Goal: Task Accomplishment & Management: Use online tool/utility

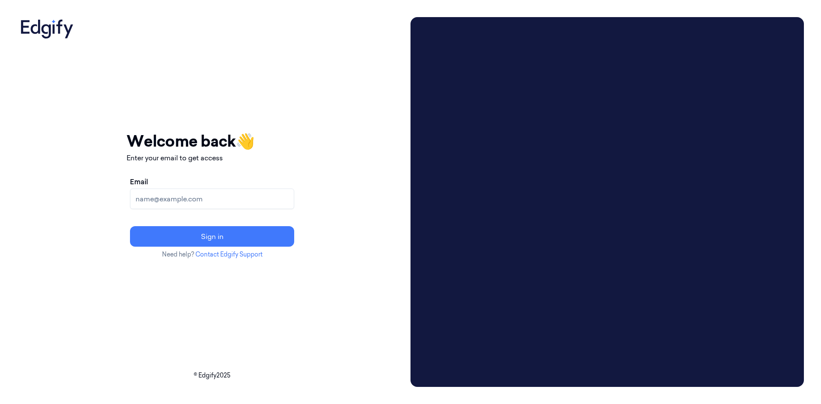
click at [390, 204] on div "Your session expired - please log in again Email sent - check your inbox for th…" at bounding box center [212, 202] width 390 height 370
click at [259, 202] on input "Email" at bounding box center [212, 199] width 164 height 21
click at [261, 203] on input "shifa.a@indivillage.com" at bounding box center [212, 199] width 164 height 21
click at [262, 198] on input "shifa.a@indivillage.com" at bounding box center [212, 199] width 164 height 21
click at [243, 196] on input "shifa.a@indivillage.c" at bounding box center [212, 199] width 164 height 21
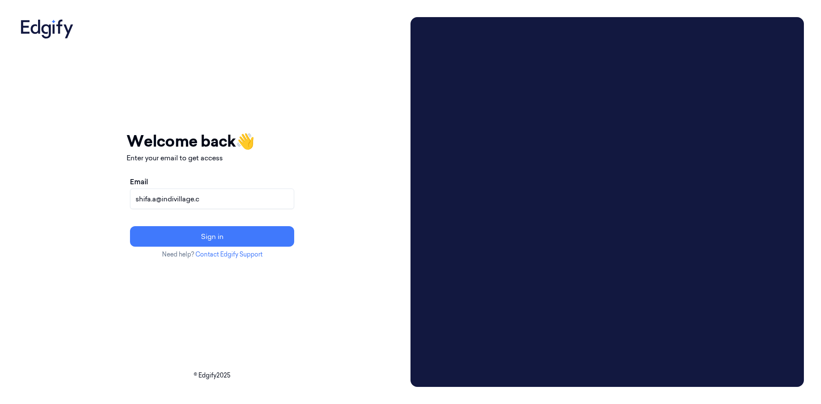
click at [243, 196] on input "shifa.a@indivillage.c" at bounding box center [212, 199] width 164 height 21
paste input "[EMAIL_ADDRESS][DOMAIN_NAME]"
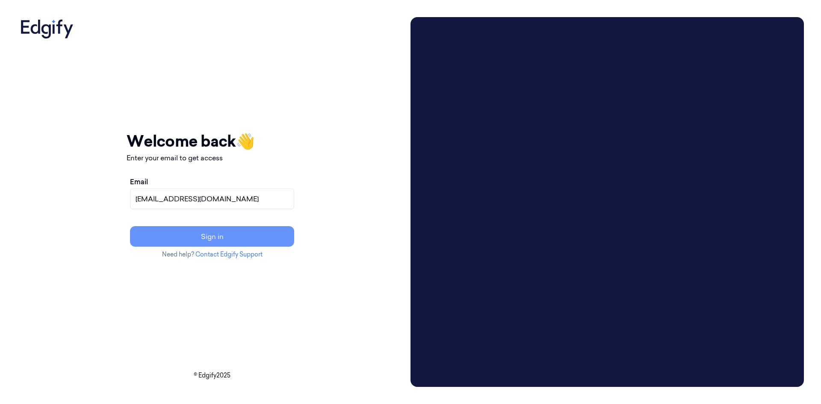
type input "[EMAIL_ADDRESS][DOMAIN_NAME]"
click at [275, 237] on button "Sign in" at bounding box center [212, 236] width 164 height 21
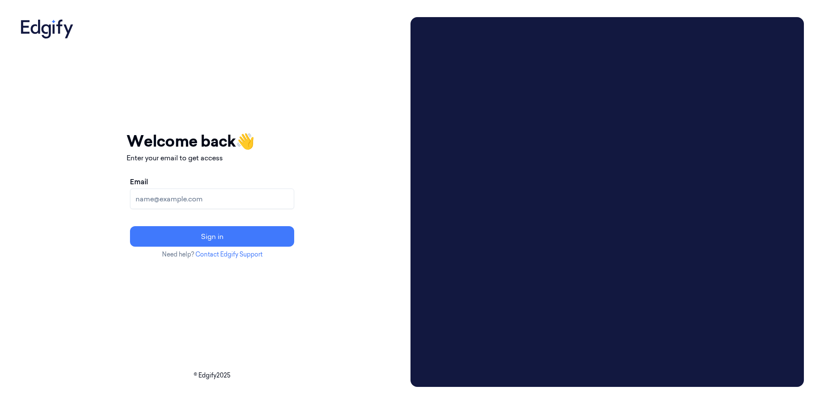
click at [247, 199] on input "Email" at bounding box center [212, 199] width 164 height 21
click at [231, 200] on input "Email" at bounding box center [212, 199] width 164 height 21
paste input "[EMAIL_ADDRESS][DOMAIN_NAME]"
type input "Shifa.a@indivillage.co"
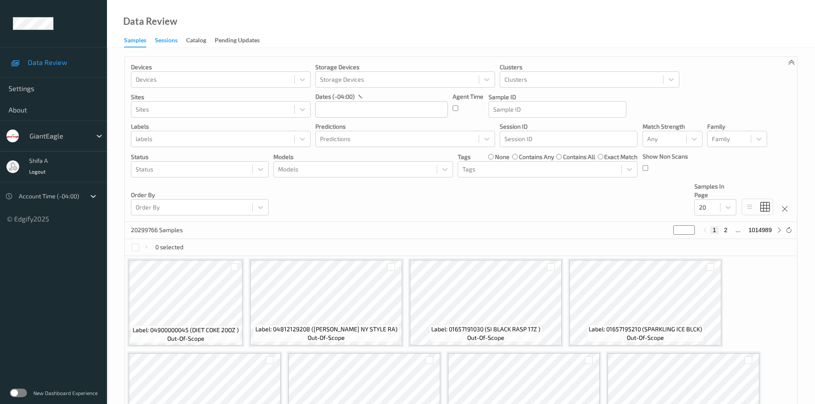
click at [166, 40] on div "Sessions" at bounding box center [166, 41] width 23 height 11
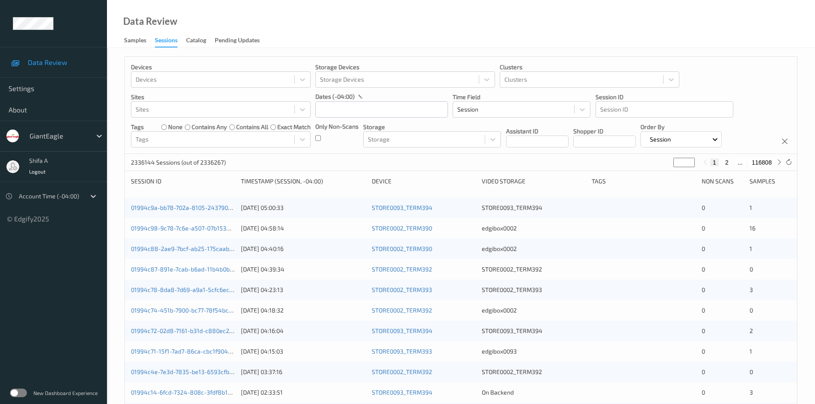
click at [23, 393] on label at bounding box center [18, 393] width 17 height 9
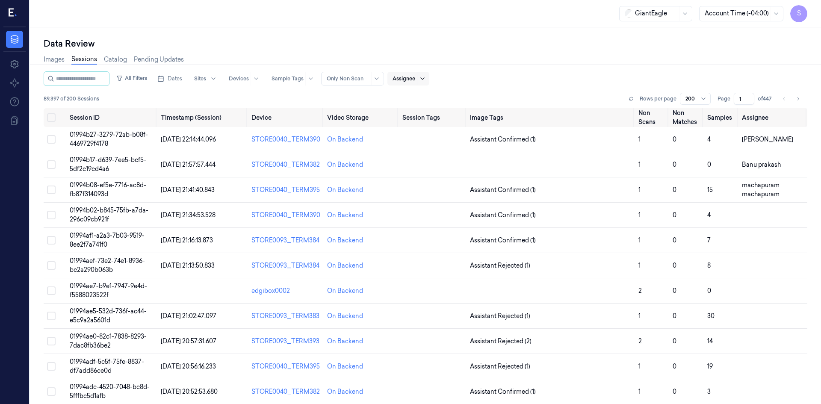
click at [428, 78] on div at bounding box center [422, 79] width 11 height 14
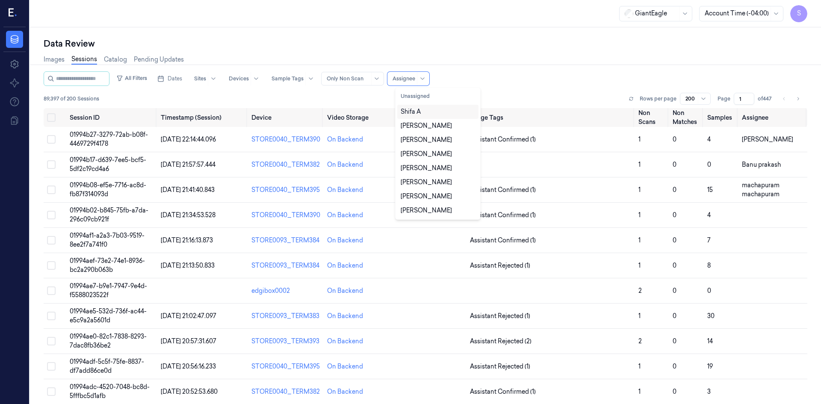
click at [424, 111] on div "Shifa A" at bounding box center [438, 111] width 74 height 9
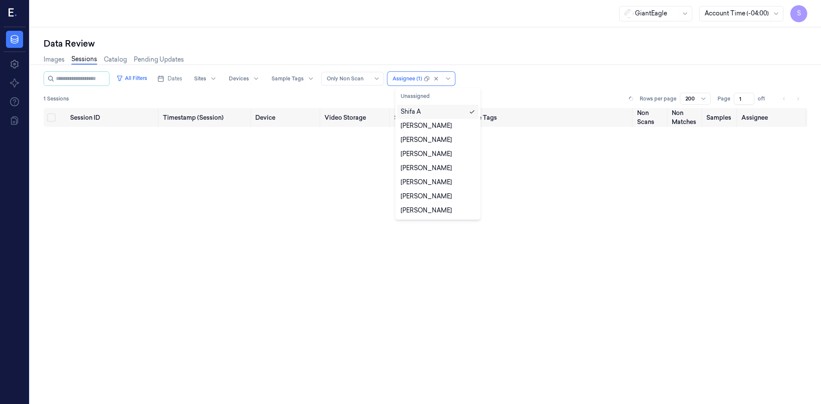
click at [544, 78] on div "All Filters Dates Sites Devices Sample Tags Alert Type Only Non Scan option Shi…" at bounding box center [426, 78] width 764 height 15
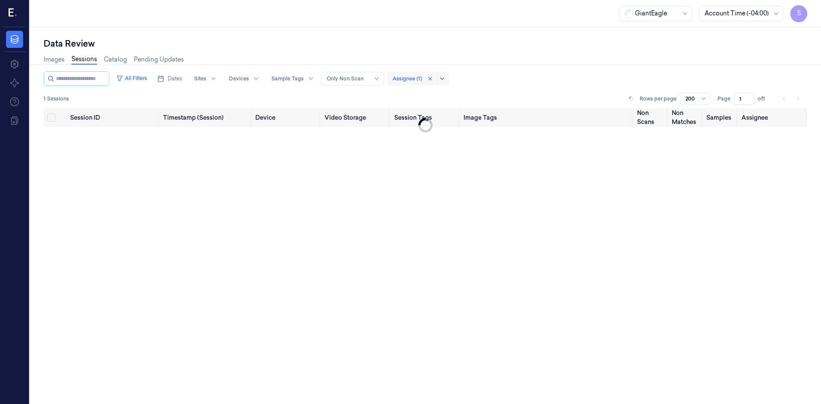
click at [446, 79] on icon at bounding box center [442, 78] width 7 height 7
click at [512, 74] on div "All Filters Dates Sites Devices Sample Tags Alert Type Only Non Scan Assignee (…" at bounding box center [426, 78] width 764 height 15
click at [181, 78] on span "Dates" at bounding box center [175, 79] width 15 height 8
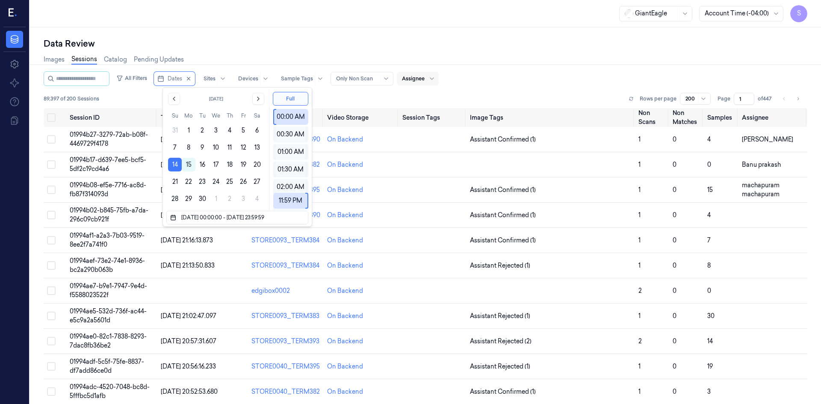
click at [566, 59] on div "Images Sessions Catalog Pending Updates" at bounding box center [426, 61] width 764 height 22
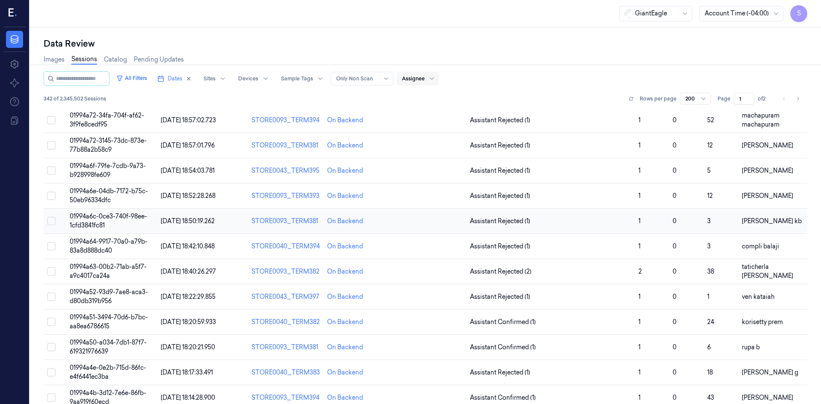
scroll to position [1379, 0]
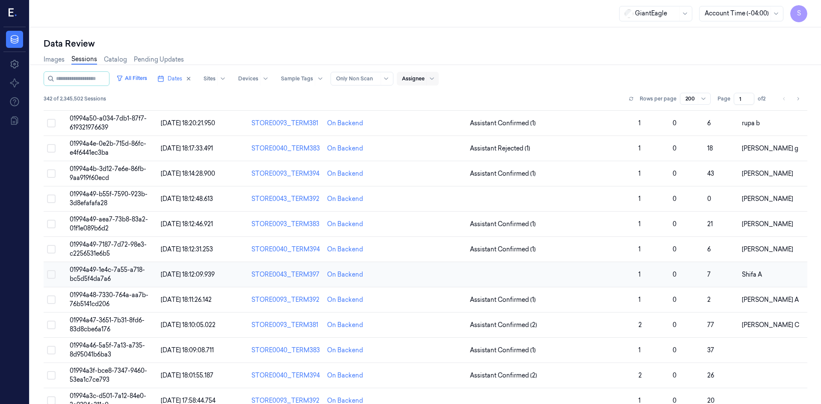
click at [102, 270] on span "01994a49-1e4c-7a55-a718-bc5d5f4da7a6" at bounding box center [107, 274] width 75 height 17
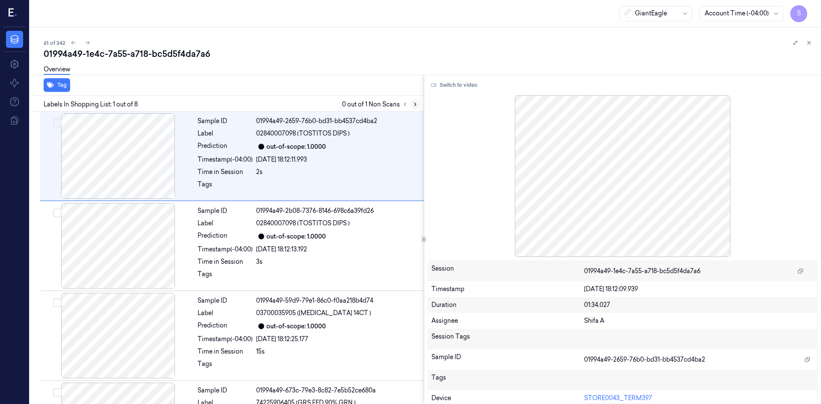
click at [417, 104] on icon at bounding box center [415, 104] width 6 height 6
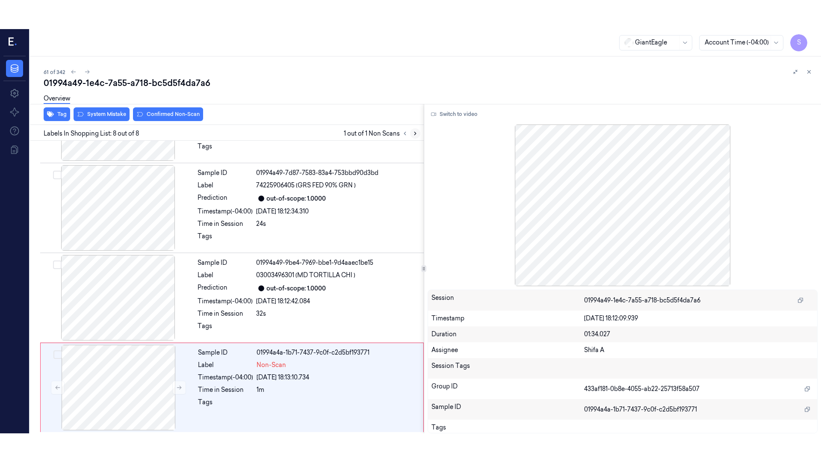
scroll to position [429, 0]
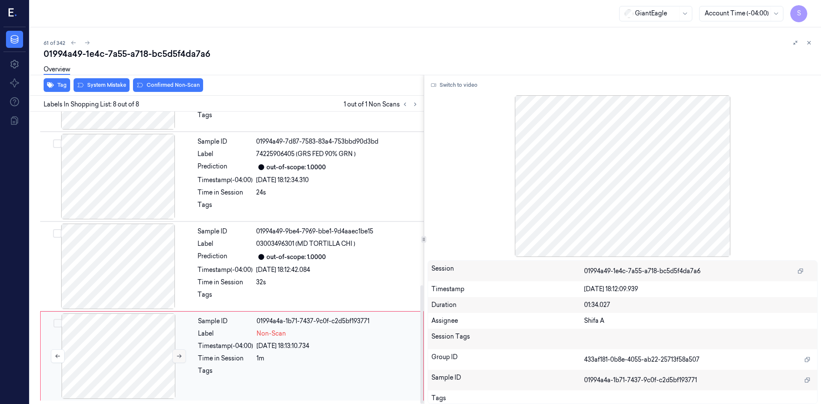
click at [182, 357] on icon at bounding box center [179, 356] width 6 height 6
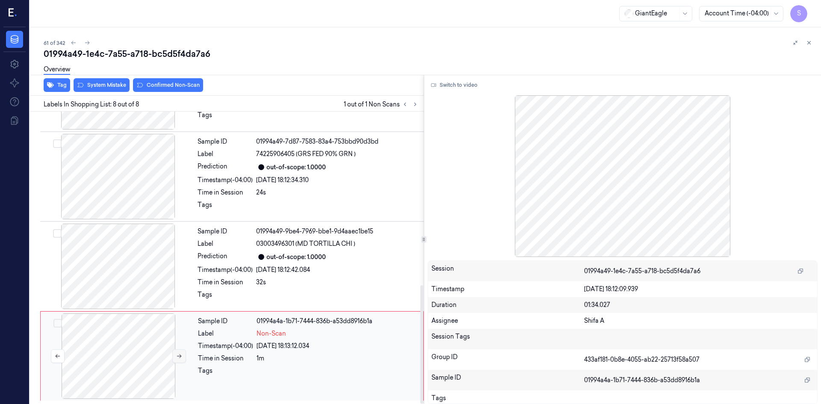
click at [182, 357] on icon at bounding box center [179, 356] width 6 height 6
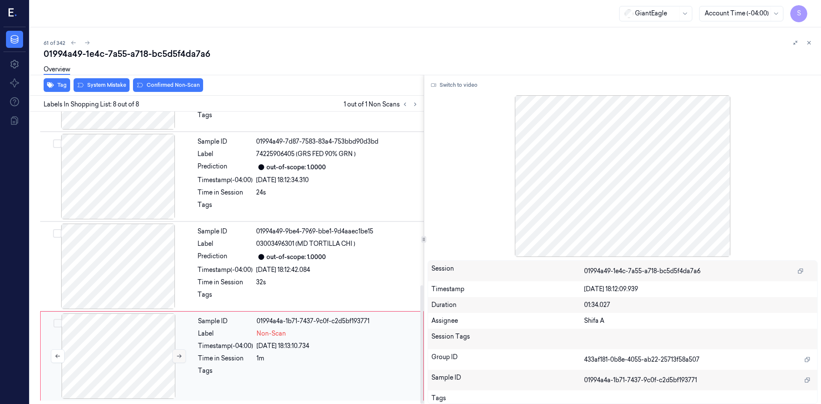
click at [182, 357] on icon at bounding box center [179, 356] width 6 height 6
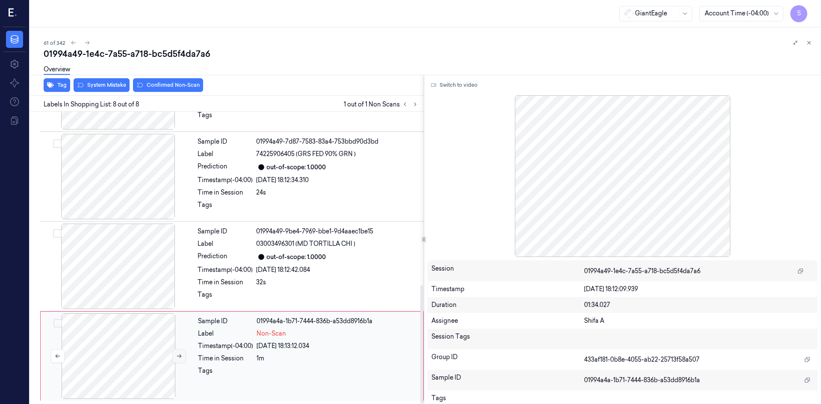
click at [182, 357] on icon at bounding box center [179, 356] width 6 height 6
click at [465, 86] on button "Switch to video" at bounding box center [454, 85] width 53 height 14
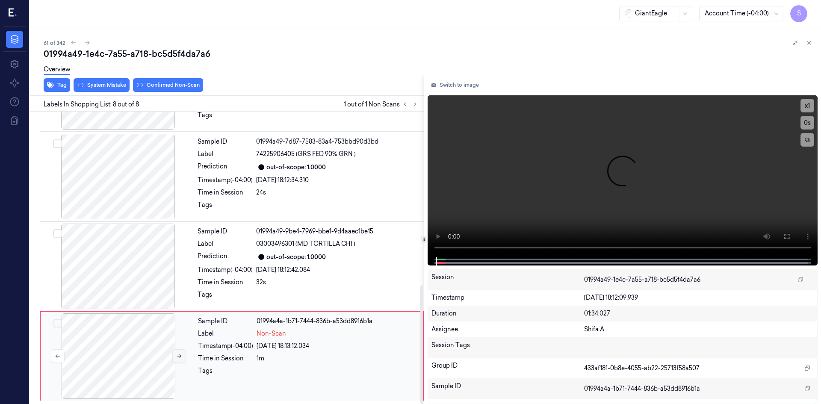
click at [176, 358] on icon at bounding box center [179, 356] width 6 height 6
click at [178, 357] on icon at bounding box center [179, 356] width 6 height 6
click at [788, 237] on icon at bounding box center [787, 236] width 7 height 7
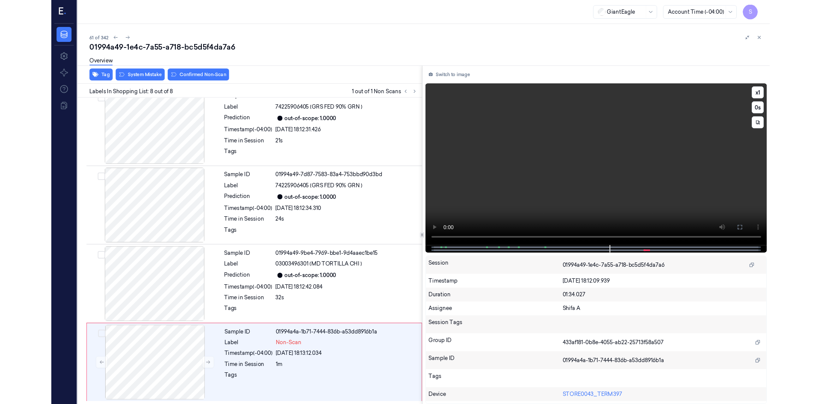
scroll to position [371, 0]
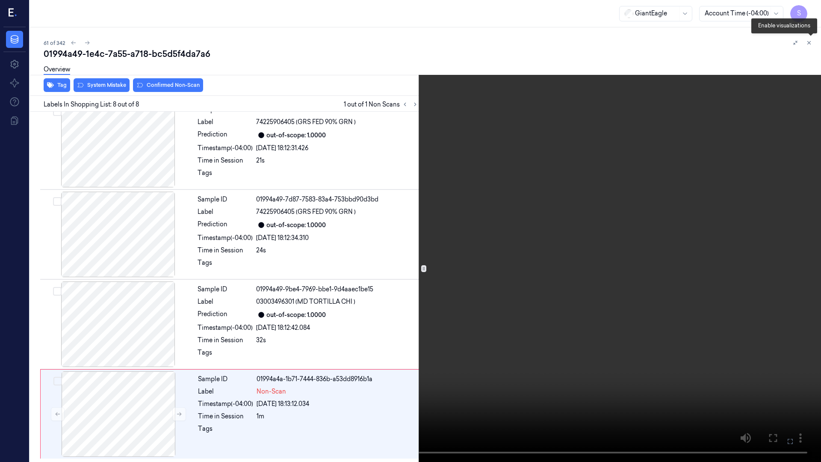
click at [811, 46] on icon at bounding box center [811, 44] width 4 height 4
click at [811, 46] on icon at bounding box center [811, 44] width 13 height 13
click at [811, 46] on icon at bounding box center [811, 44] width 6 height 6
click at [811, 46] on icon at bounding box center [811, 44] width 13 height 13
click at [788, 340] on video at bounding box center [410, 231] width 821 height 462
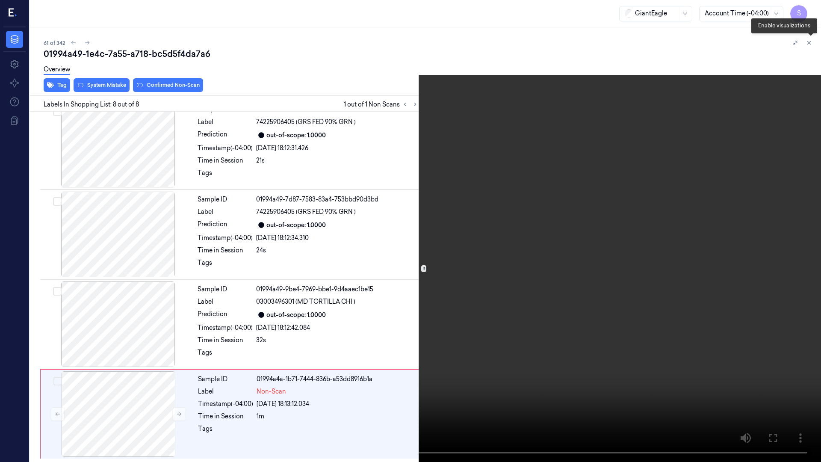
click at [811, 45] on icon at bounding box center [811, 44] width 6 height 6
click at [0, 0] on icon at bounding box center [0, 0] width 0 height 0
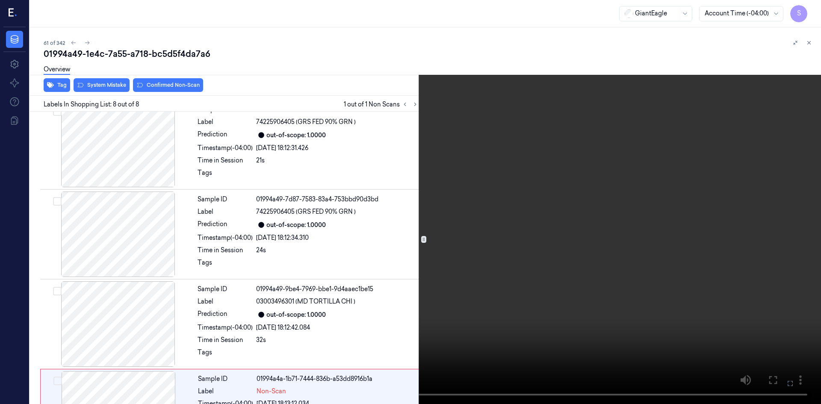
scroll to position [429, 0]
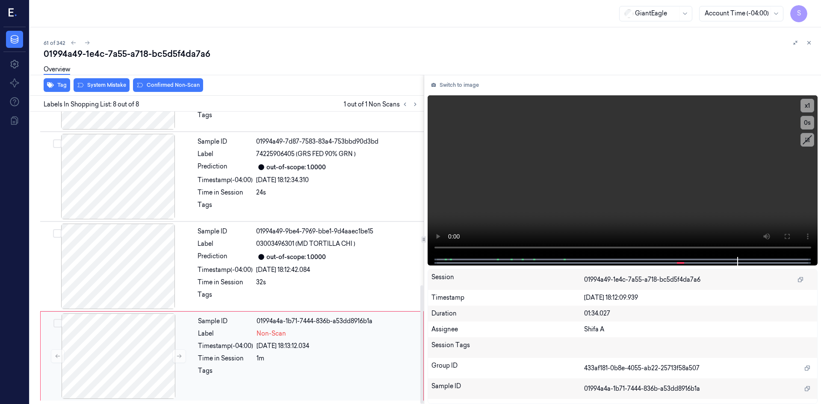
click at [323, 337] on div "Non-Scan" at bounding box center [338, 333] width 162 height 9
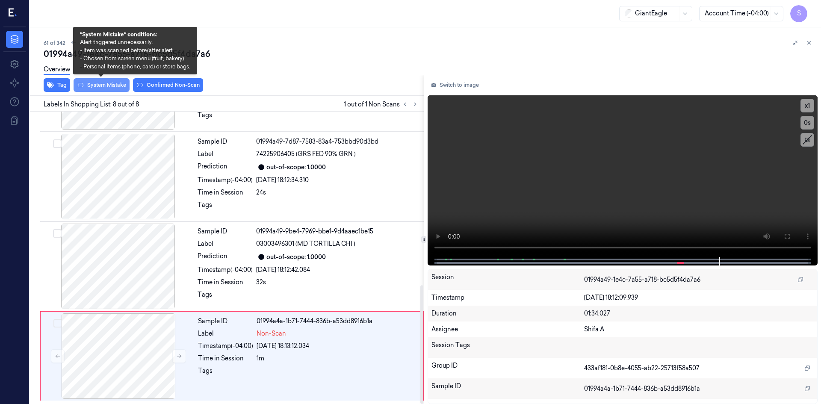
click at [109, 86] on button "System Mistake" at bounding box center [102, 85] width 56 height 14
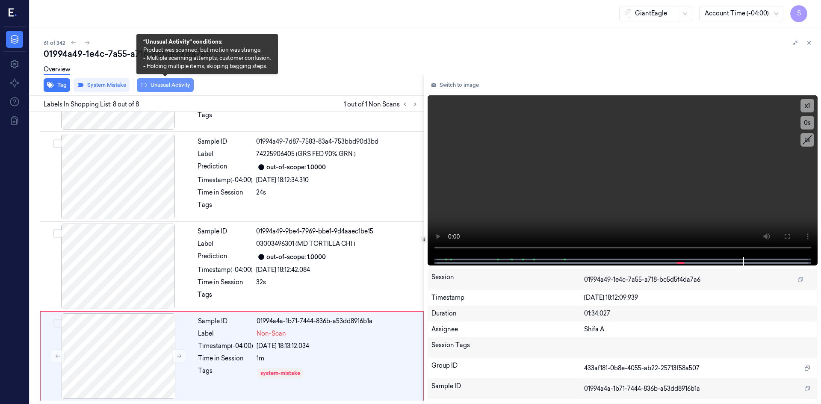
click at [175, 84] on button "Unusual Activity" at bounding box center [165, 85] width 57 height 14
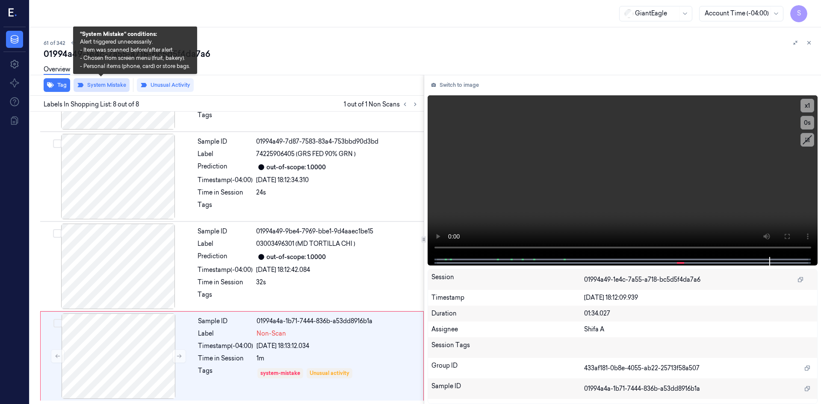
click at [97, 86] on button "System Mistake" at bounding box center [102, 85] width 56 height 14
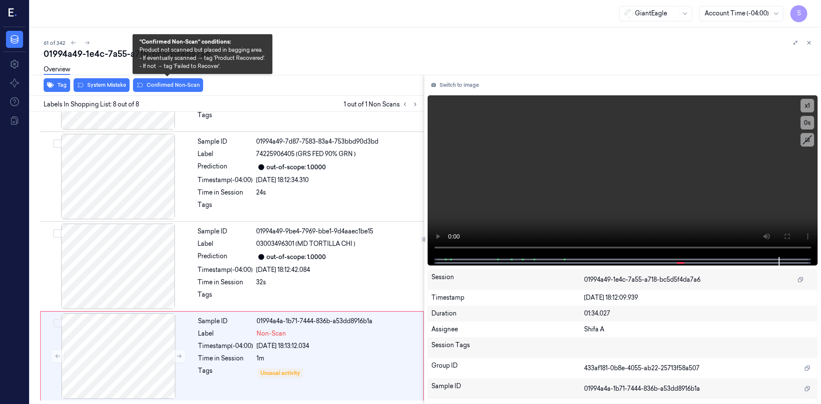
click at [155, 88] on button "Confirmed Non-Scan" at bounding box center [168, 85] width 70 height 14
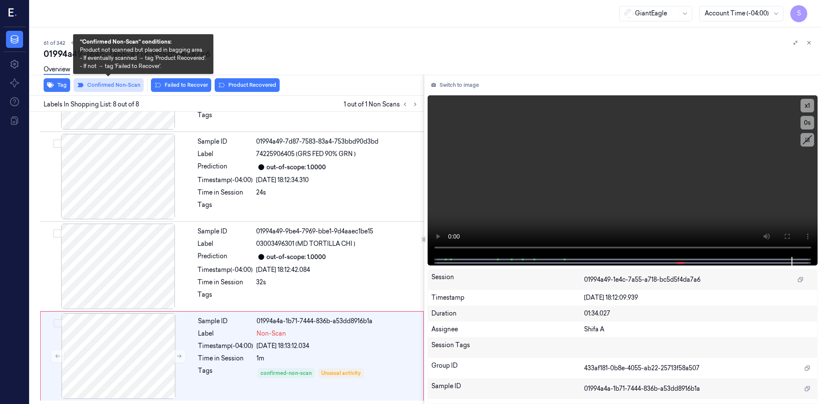
click at [124, 88] on button "Confirmed Non-Scan" at bounding box center [109, 85] width 70 height 14
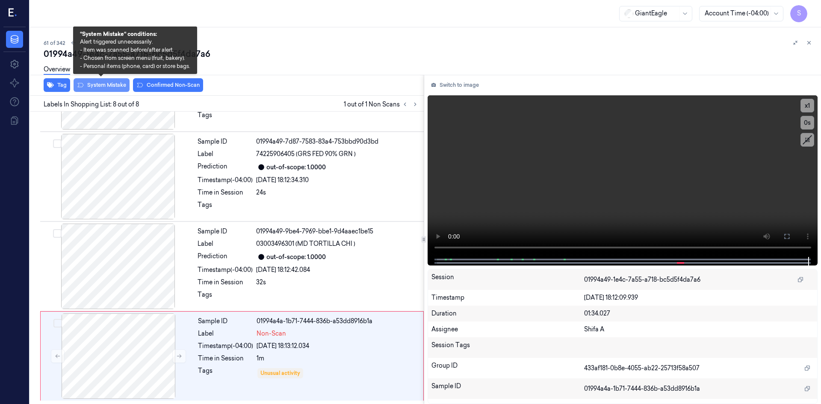
click at [107, 88] on button "System Mistake" at bounding box center [102, 85] width 56 height 14
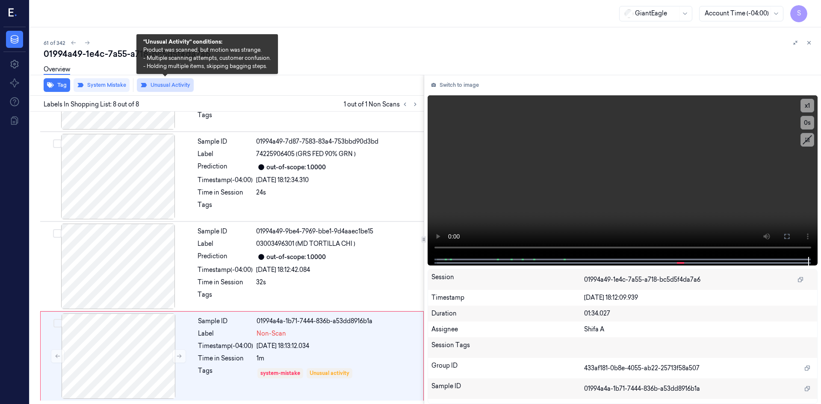
click at [169, 84] on button "Unusual Activity" at bounding box center [165, 85] width 57 height 14
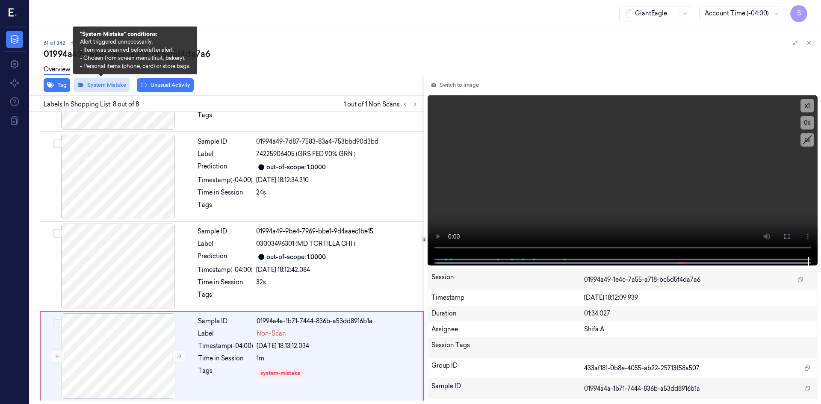
click at [109, 86] on button "System Mistake" at bounding box center [102, 85] width 56 height 14
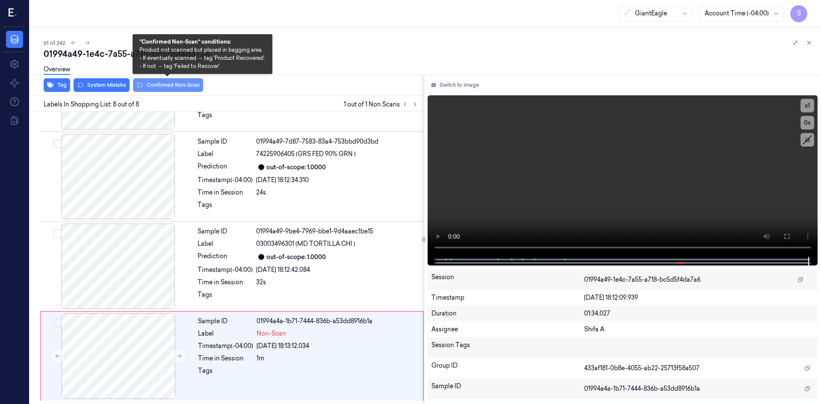
click at [166, 83] on button "Confirmed Non-Scan" at bounding box center [168, 85] width 70 height 14
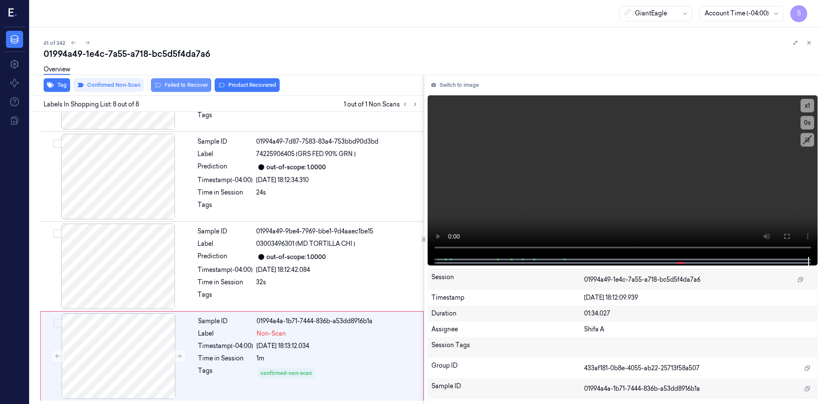
click at [173, 86] on button "Failed to Recover" at bounding box center [181, 85] width 60 height 14
click at [190, 85] on button "Failed to Recover" at bounding box center [181, 85] width 60 height 14
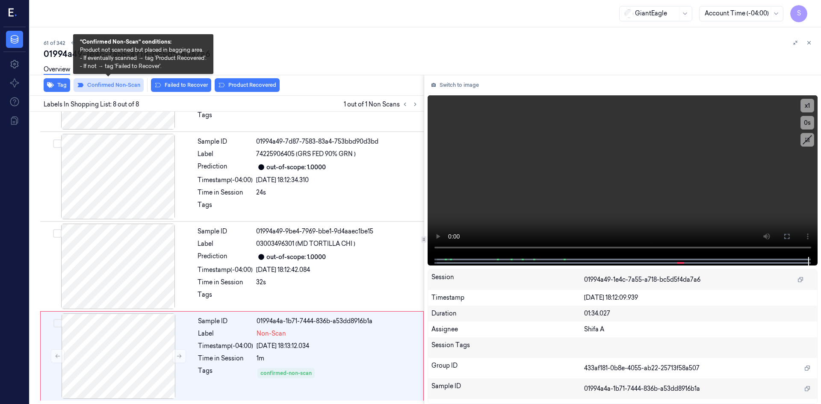
click at [122, 86] on button "Confirmed Non-Scan" at bounding box center [109, 85] width 70 height 14
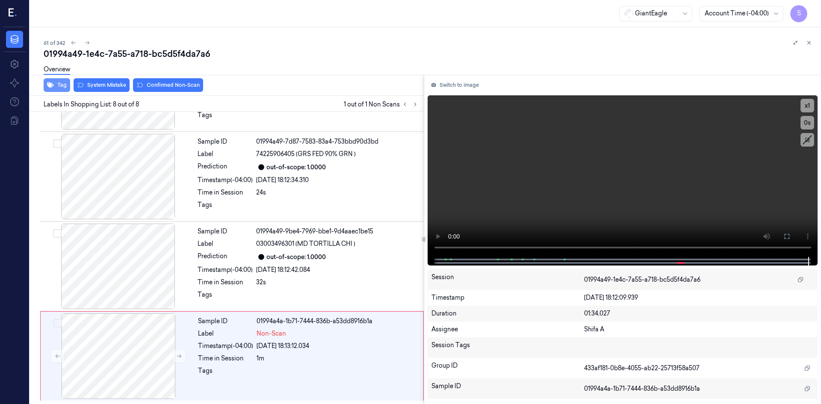
click at [64, 88] on button "Tag" at bounding box center [57, 85] width 27 height 14
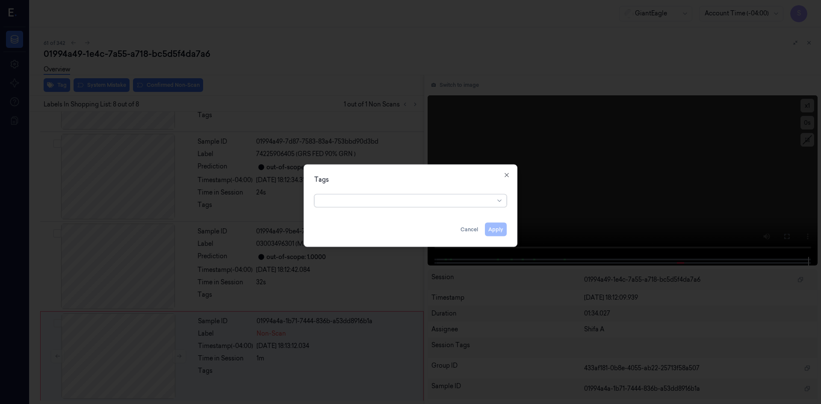
click at [382, 204] on div at bounding box center [407, 200] width 175 height 9
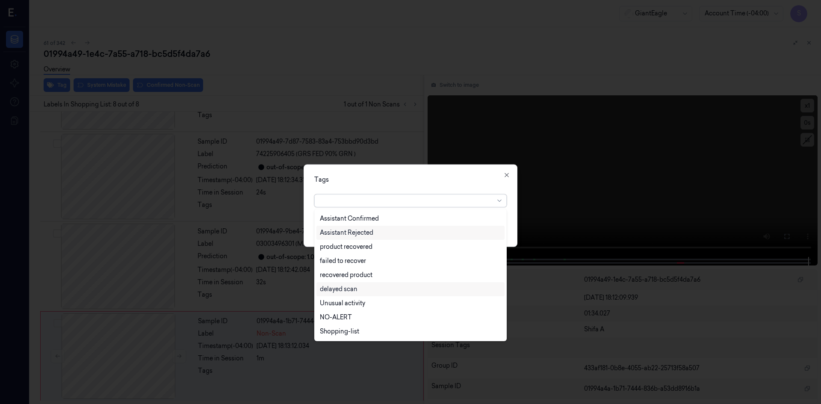
scroll to position [98, 0]
click at [508, 175] on icon "button" at bounding box center [507, 175] width 7 height 7
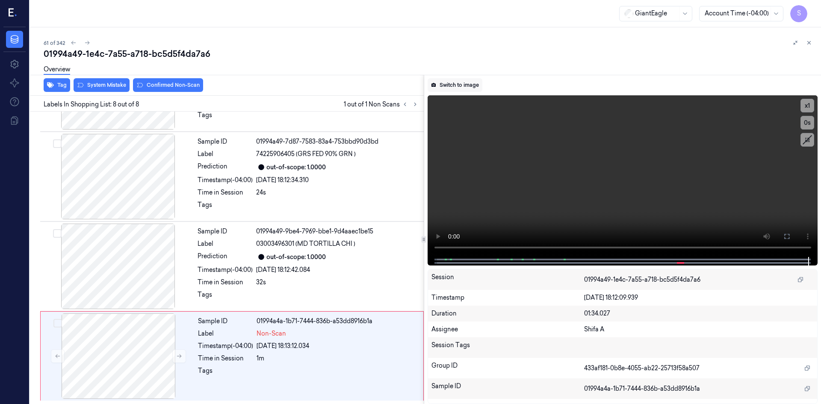
click at [455, 84] on button "Switch to image" at bounding box center [455, 85] width 55 height 14
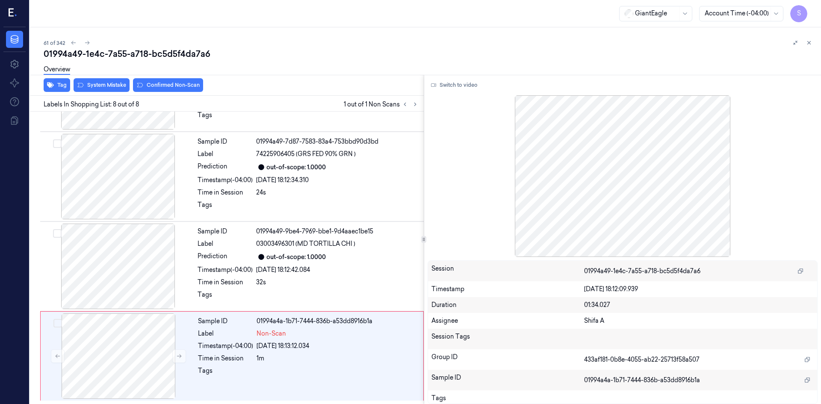
click at [711, 178] on div at bounding box center [623, 176] width 391 height 162
click at [135, 350] on div at bounding box center [118, 357] width 152 height 86
click at [177, 359] on icon at bounding box center [179, 356] width 6 height 6
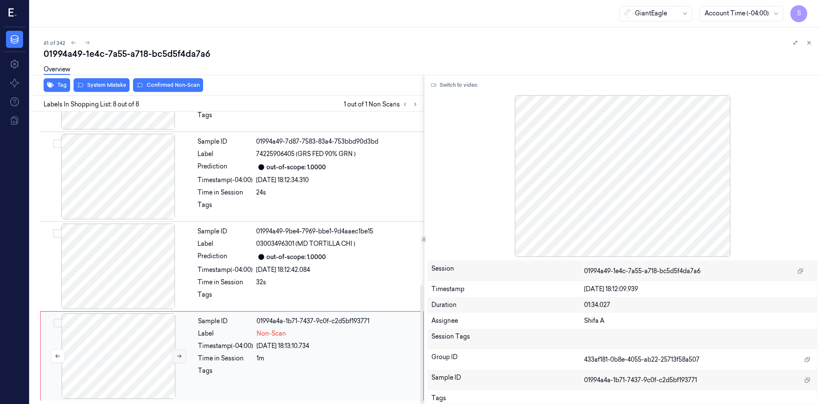
click at [177, 359] on icon at bounding box center [179, 356] width 6 height 6
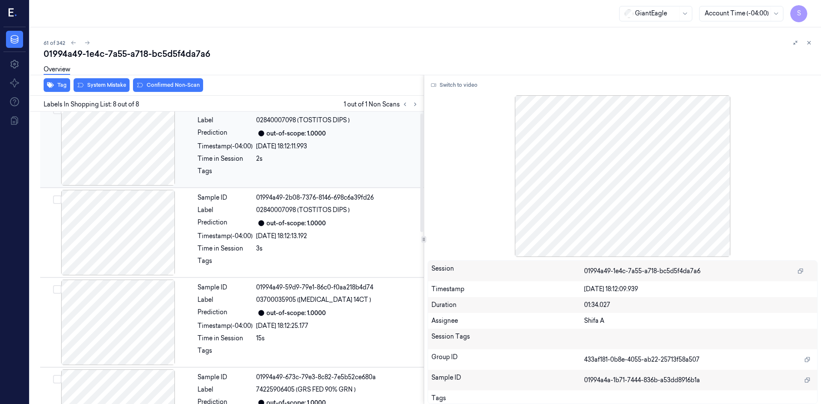
scroll to position [0, 0]
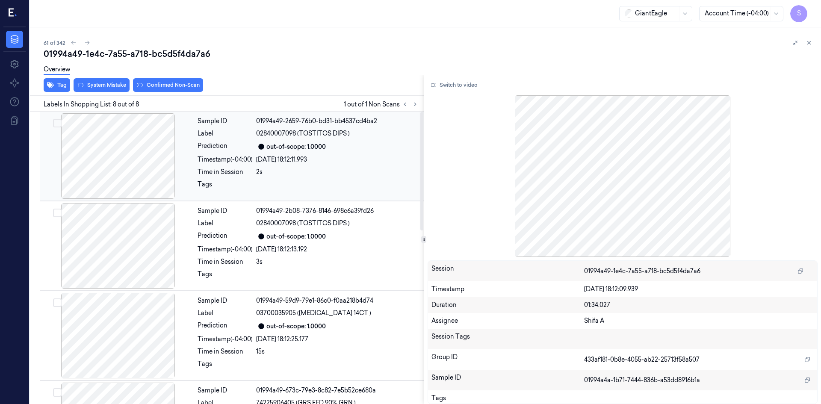
click at [335, 157] on div "[DATE] 18:12:11.993" at bounding box center [337, 159] width 163 height 9
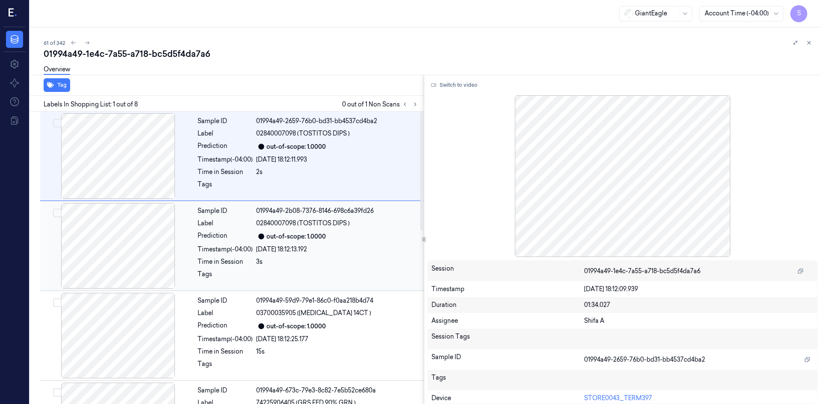
click at [356, 245] on div "[DATE] 18:12:13.192" at bounding box center [337, 249] width 163 height 9
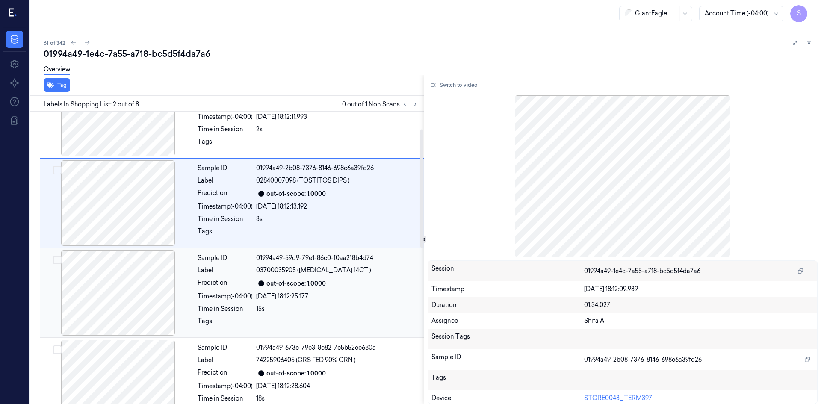
click at [352, 267] on div "03700035905 ([MEDICAL_DATA] 14CT )" at bounding box center [337, 270] width 163 height 9
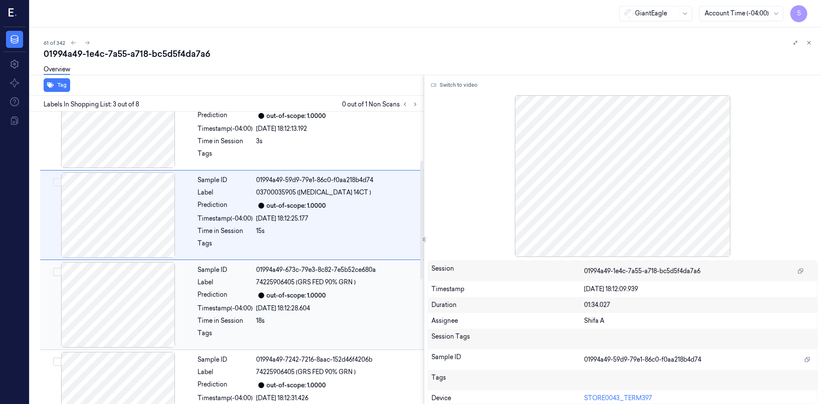
click at [343, 296] on div "out-of-scope: 1.0000" at bounding box center [337, 295] width 163 height 10
click at [342, 296] on div "out-of-scope: 1.0000" at bounding box center [337, 295] width 163 height 10
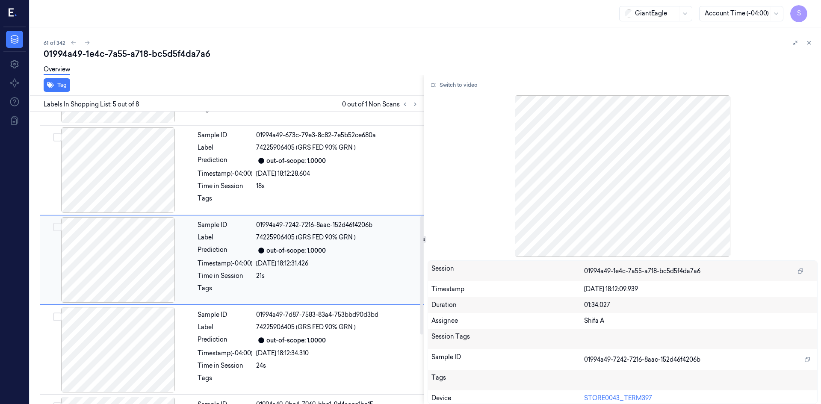
scroll to position [258, 0]
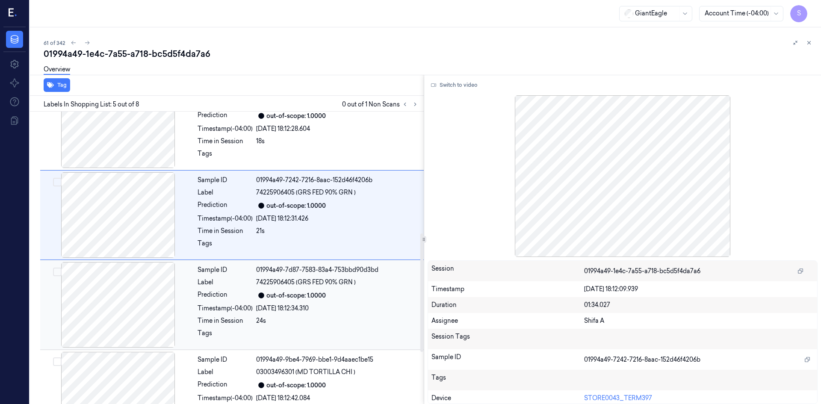
click at [339, 298] on div "out-of-scope: 1.0000" at bounding box center [337, 295] width 163 height 10
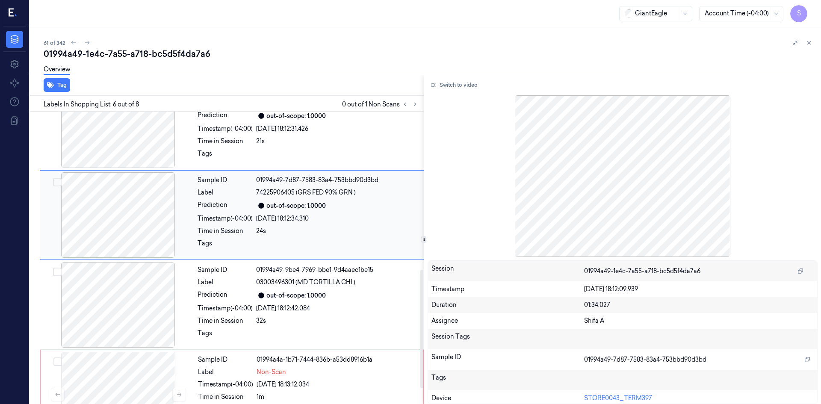
click at [340, 299] on div "out-of-scope: 1.0000" at bounding box center [337, 295] width 163 height 10
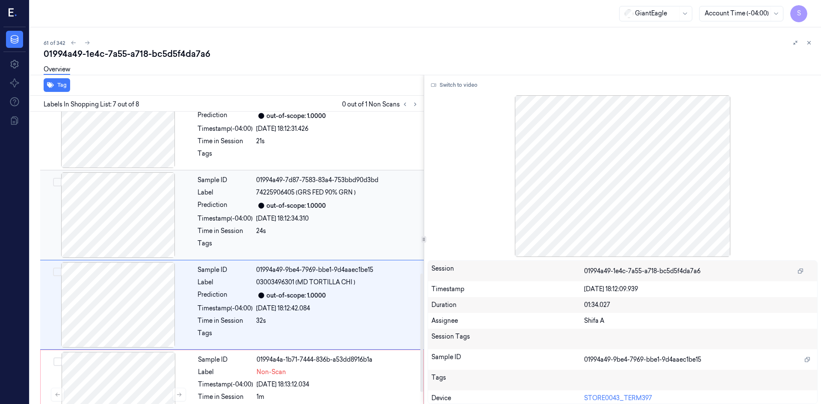
scroll to position [429, 0]
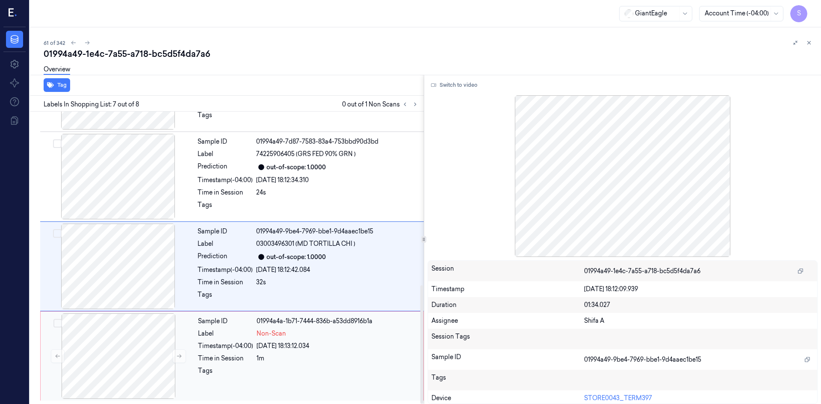
click at [353, 354] on div "Sample ID 01994a4a-1b71-7444-836b-a53dd8916b1a Label Non-Scan Timestamp (-04:00…" at bounding box center [308, 357] width 227 height 86
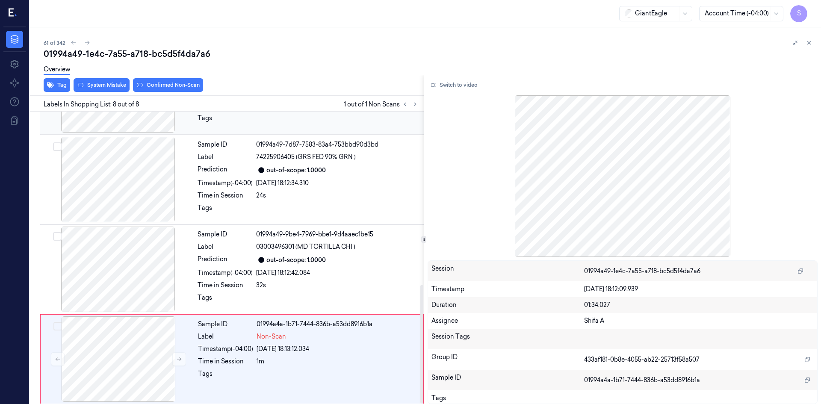
scroll to position [428, 0]
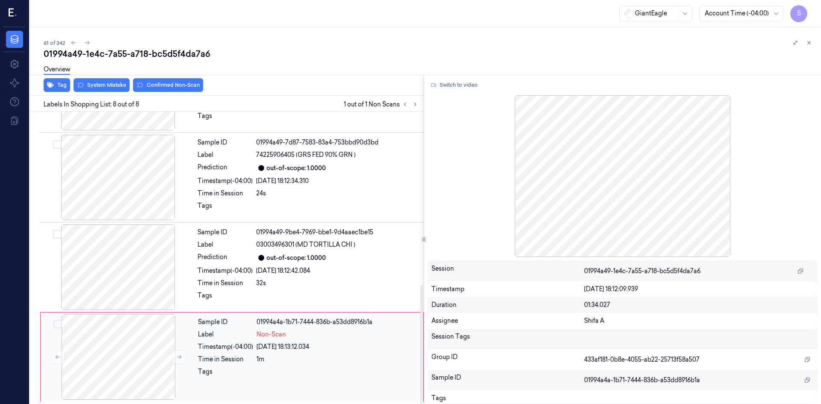
click at [340, 340] on div "Sample ID 01994a4a-1b71-7444-836b-a53dd8916b1a Label Non-Scan Timestamp (-04:00…" at bounding box center [308, 357] width 227 height 86
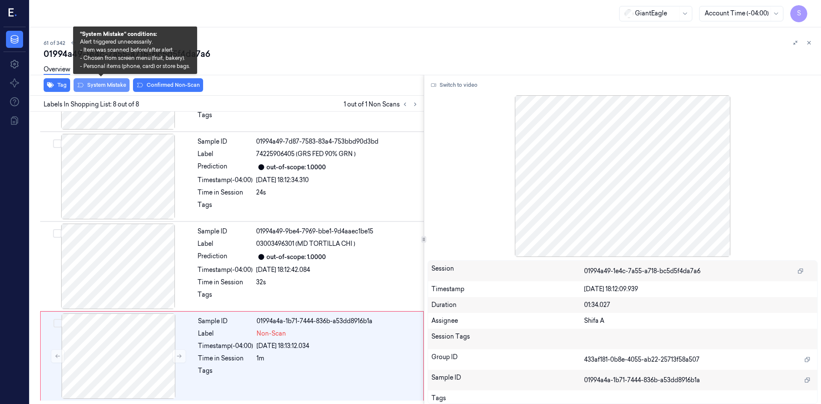
click at [104, 85] on button "System Mistake" at bounding box center [102, 85] width 56 height 14
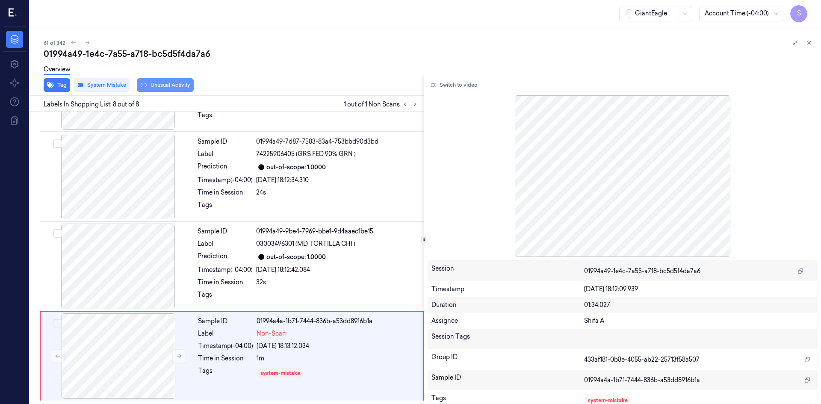
click at [182, 86] on button "Unusual Activity" at bounding box center [165, 85] width 57 height 14
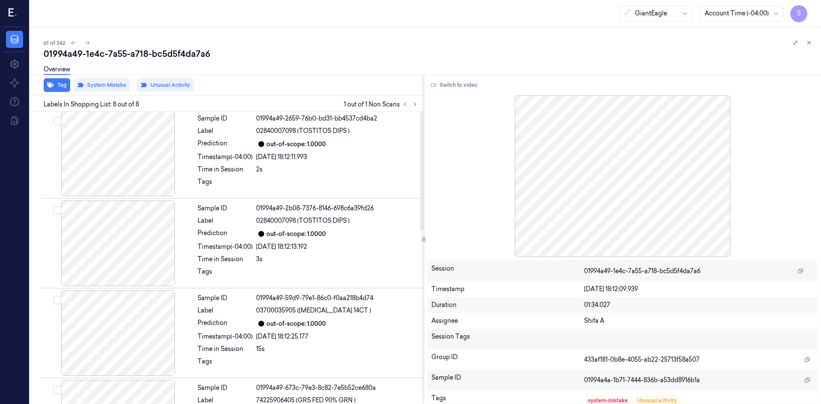
scroll to position [0, 0]
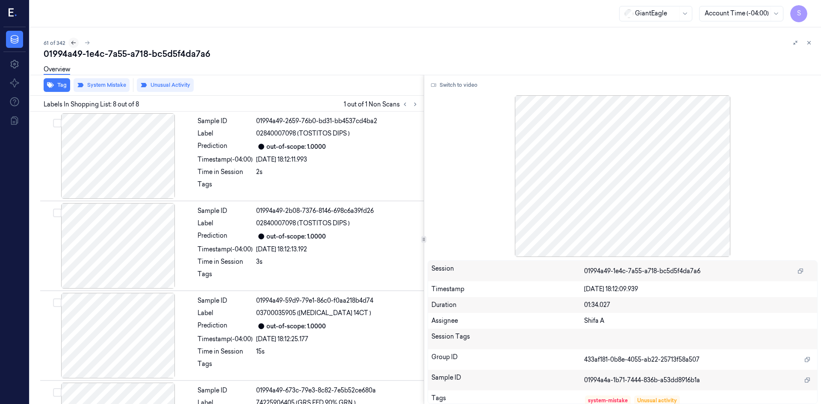
click at [73, 42] on icon at bounding box center [74, 43] width 6 height 6
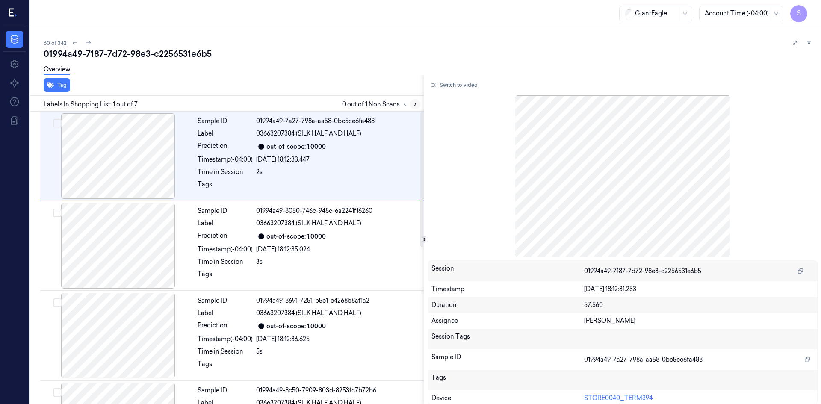
click at [417, 105] on icon at bounding box center [415, 104] width 6 height 6
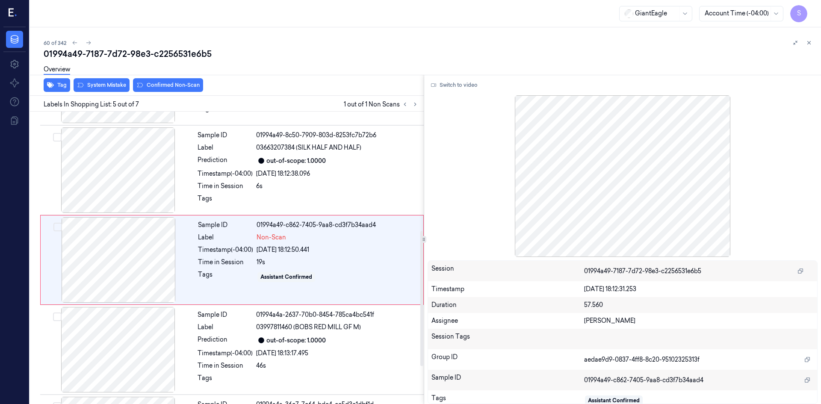
scroll to position [258, 0]
click at [87, 44] on icon at bounding box center [89, 43] width 6 height 6
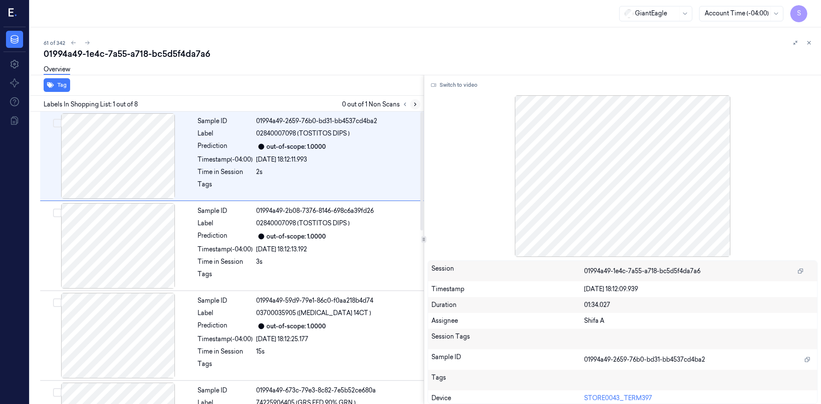
click at [414, 103] on icon at bounding box center [415, 104] width 6 height 6
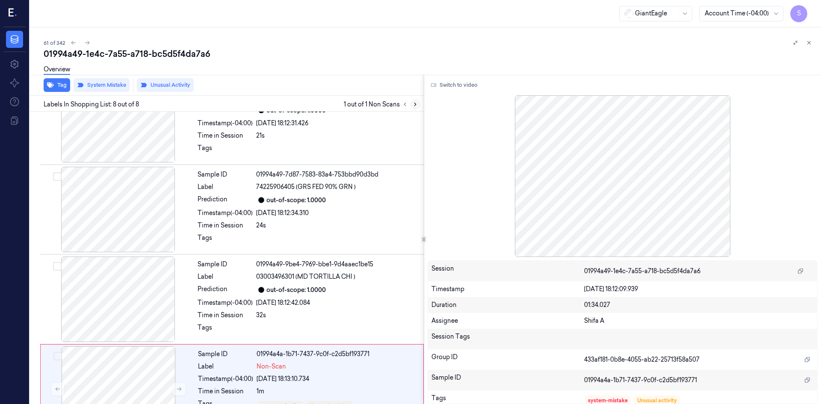
scroll to position [429, 0]
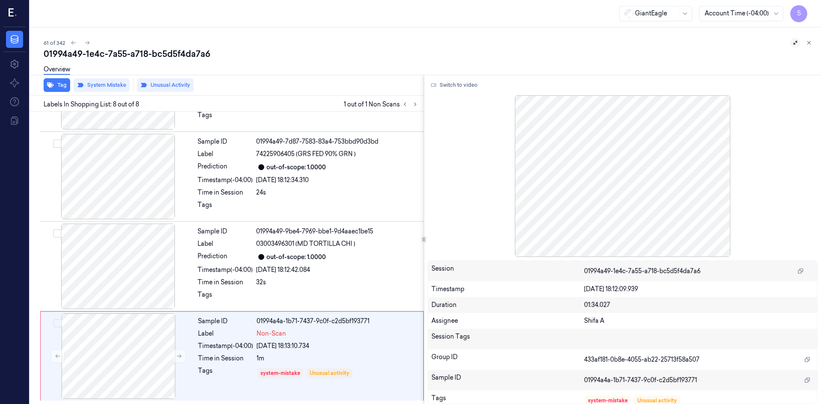
click at [796, 43] on icon at bounding box center [796, 43] width 6 height 6
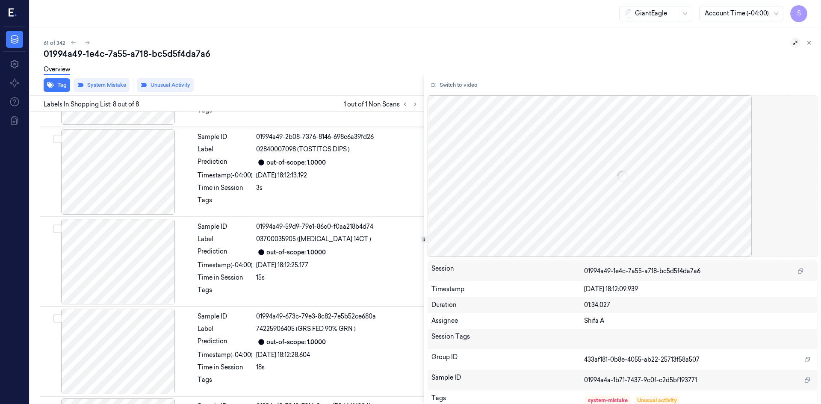
scroll to position [429, 0]
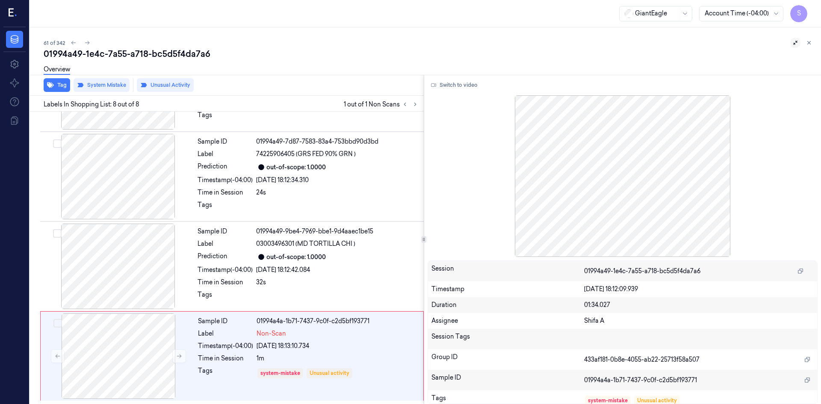
click at [797, 44] on icon at bounding box center [796, 43] width 6 height 6
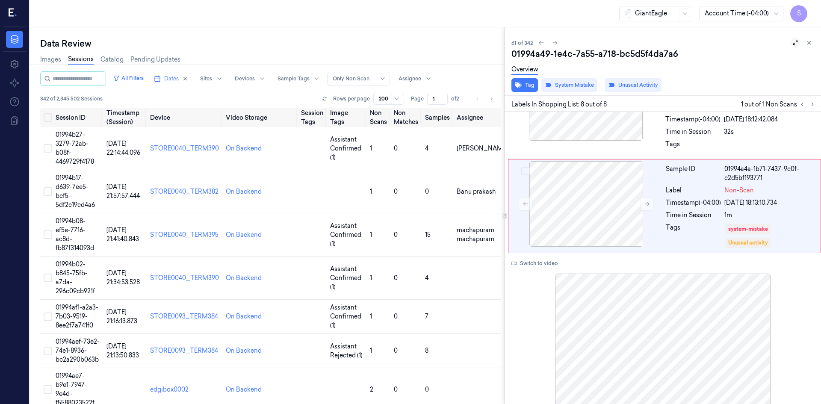
scroll to position [699, 0]
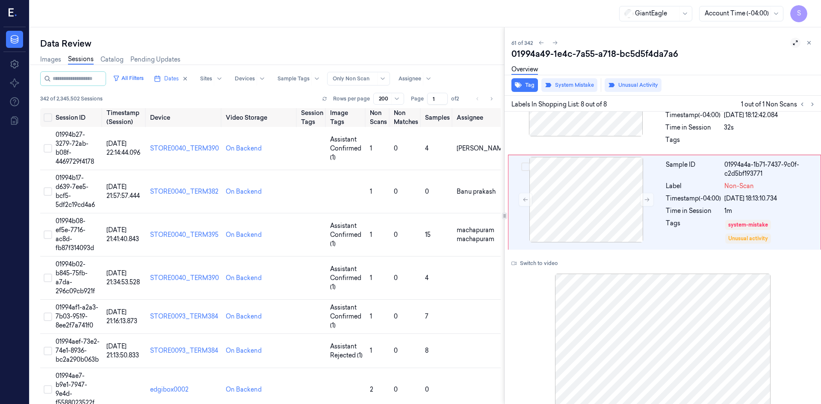
click at [794, 45] on icon at bounding box center [796, 43] width 6 height 6
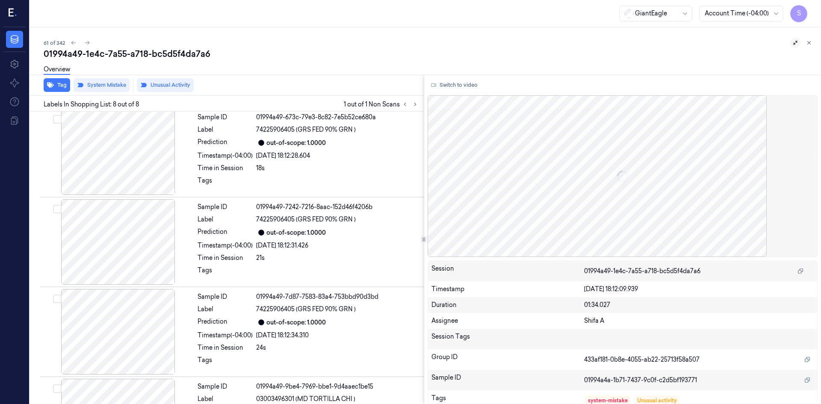
scroll to position [429, 0]
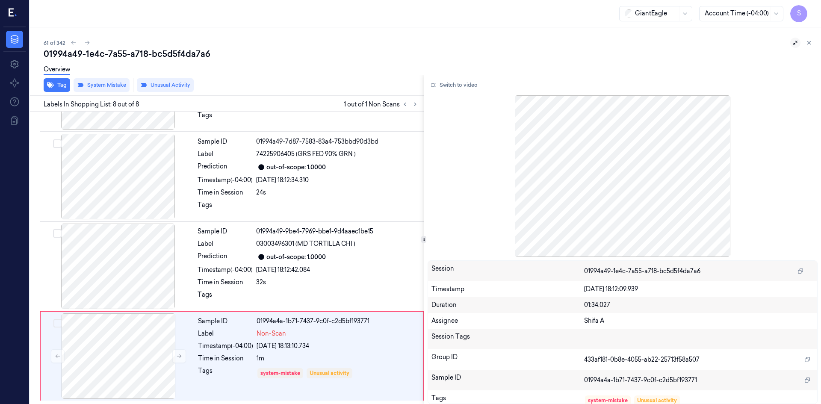
click at [794, 45] on icon at bounding box center [796, 43] width 6 height 6
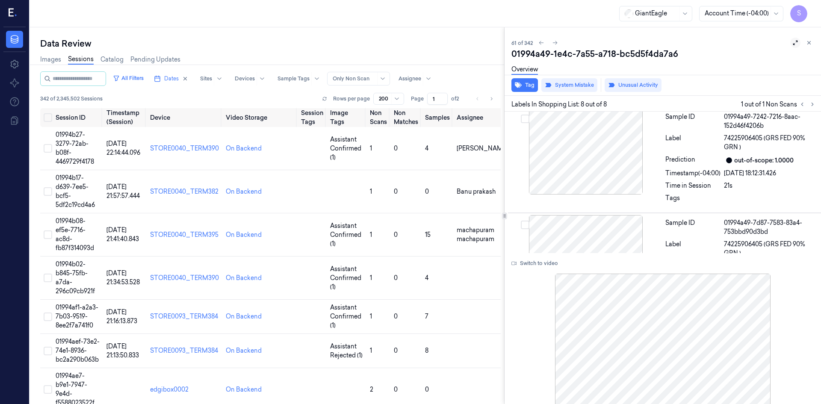
click at [793, 41] on icon at bounding box center [796, 43] width 6 height 6
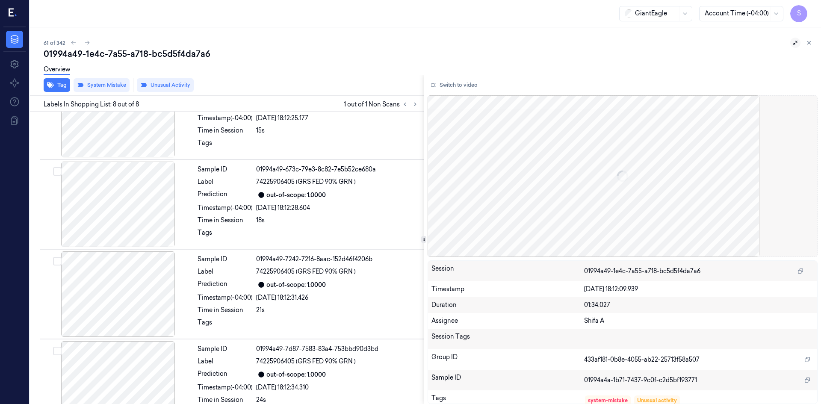
scroll to position [429, 0]
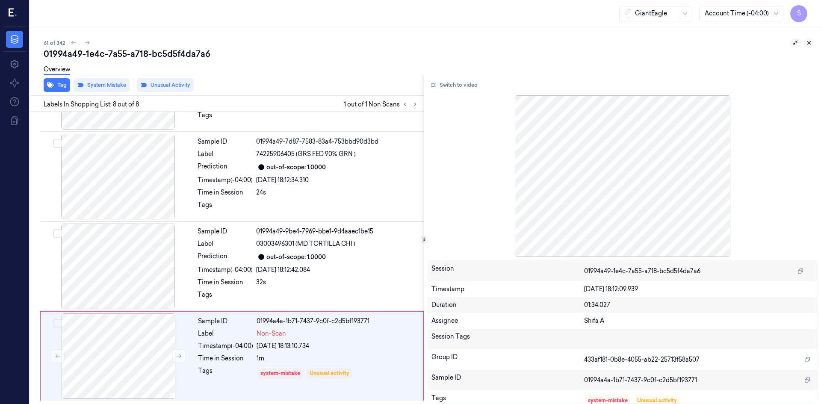
click at [810, 46] on button at bounding box center [809, 43] width 10 height 10
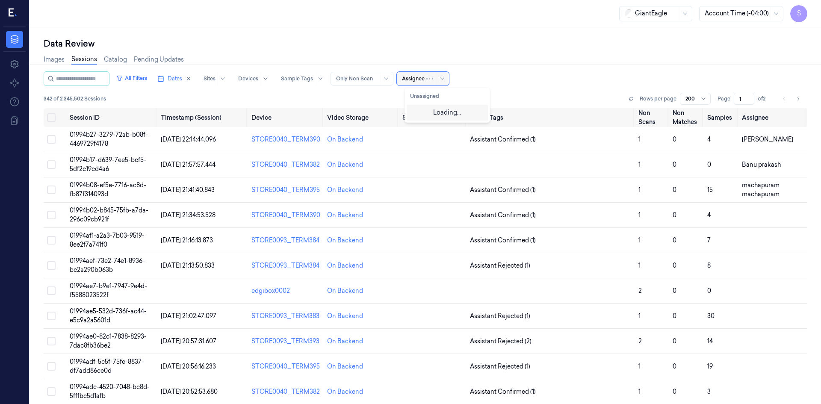
click at [444, 80] on div at bounding box center [437, 79] width 21 height 14
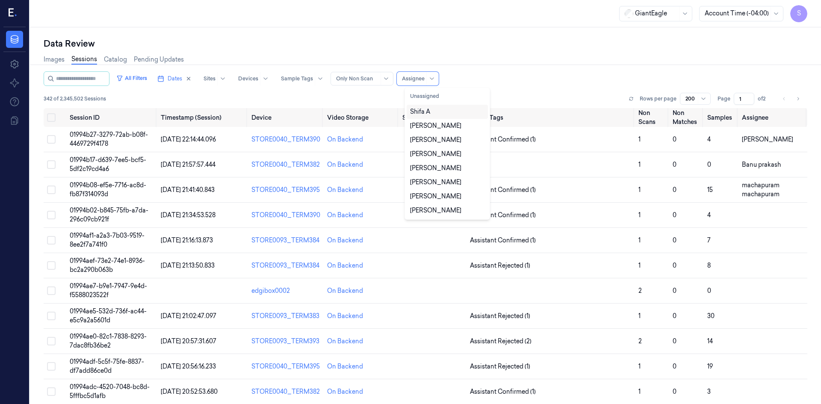
click at [430, 114] on div "Shifa A" at bounding box center [420, 111] width 20 height 9
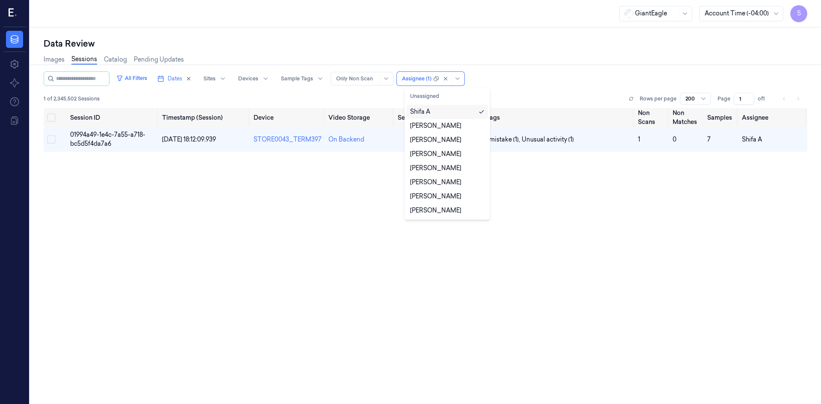
click at [551, 80] on div "All Filters Dates Sites Devices Sample Tags Alert Type Only Non Scan option Shi…" at bounding box center [426, 78] width 764 height 15
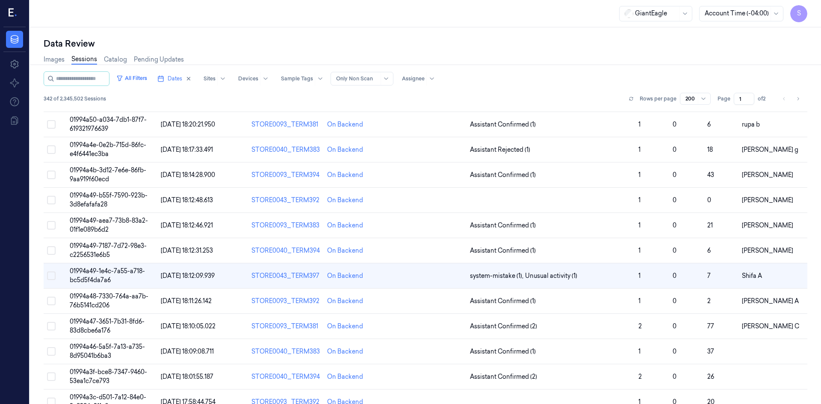
scroll to position [1379, 0]
click at [179, 82] on span "Dates" at bounding box center [175, 79] width 15 height 8
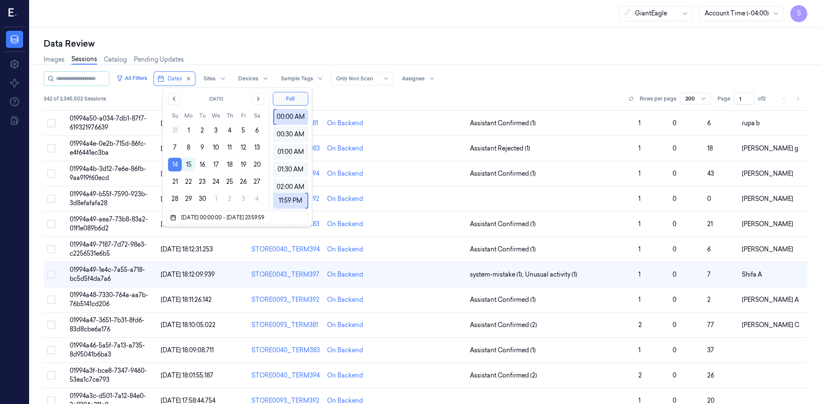
click at [179, 161] on button "14" at bounding box center [175, 165] width 14 height 14
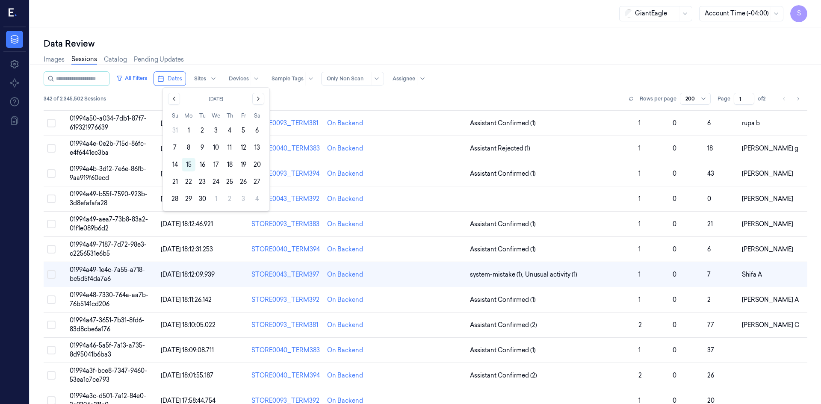
click at [579, 63] on div "Images Sessions Catalog Pending Updates" at bounding box center [426, 61] width 764 height 22
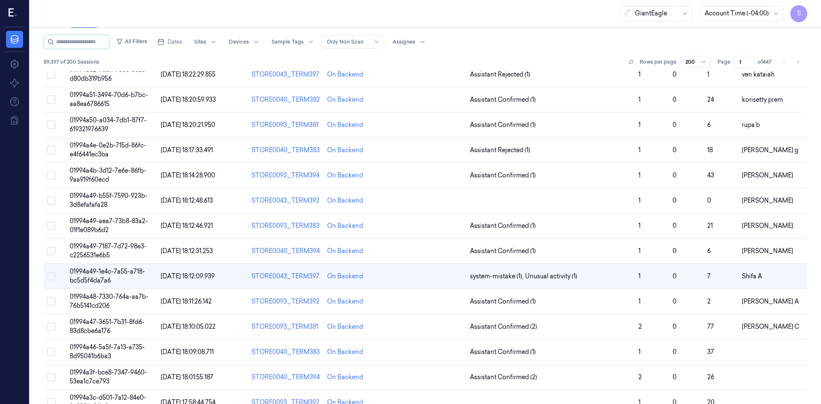
scroll to position [1379, 0]
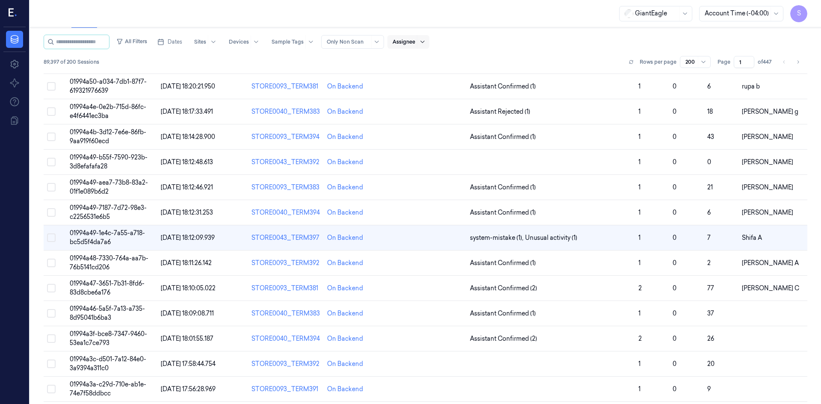
click at [426, 39] on icon at bounding box center [422, 42] width 7 height 7
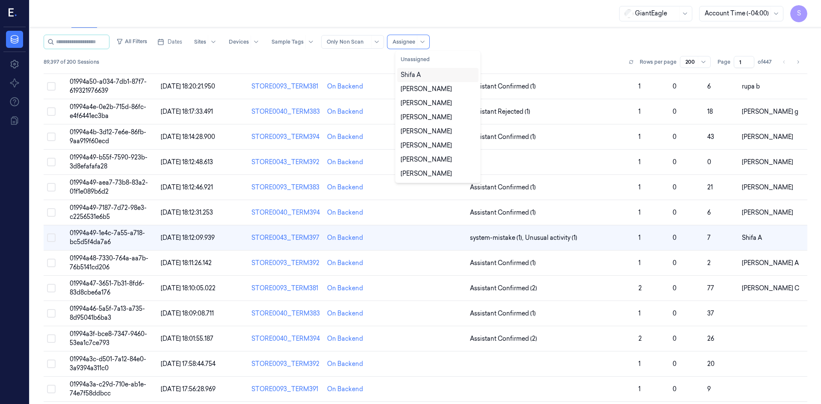
click at [431, 74] on div "Shifa A" at bounding box center [438, 75] width 74 height 9
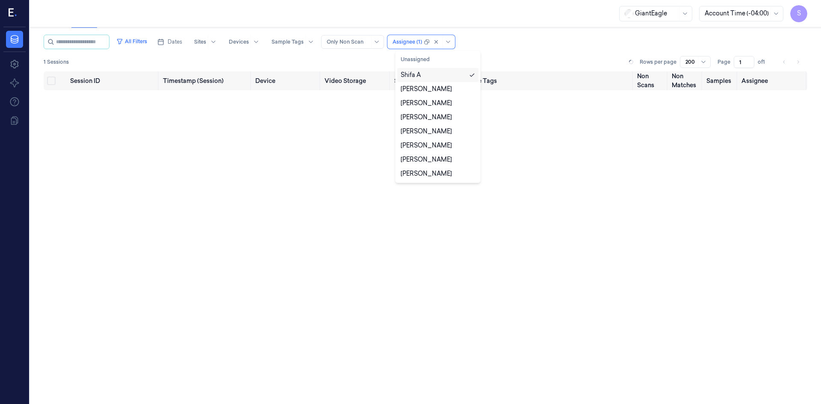
click at [530, 47] on div "All Filters Dates Sites Devices Sample Tags Alert Type Only Non Scan option Shi…" at bounding box center [426, 42] width 764 height 15
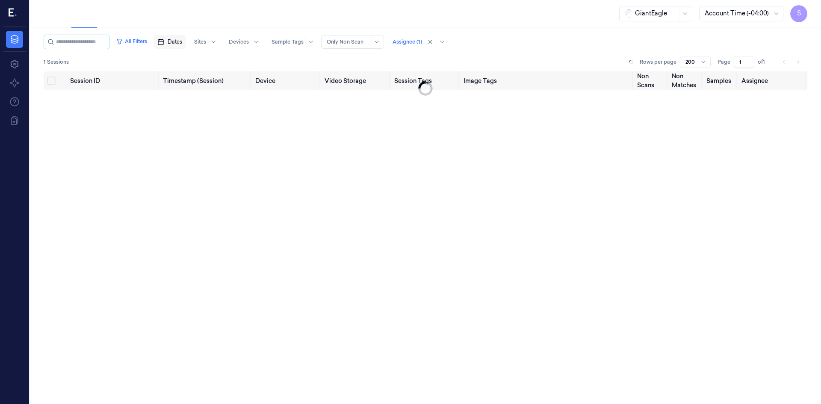
click at [180, 41] on span "Dates" at bounding box center [175, 42] width 15 height 8
click at [175, 128] on button "14" at bounding box center [175, 128] width 14 height 14
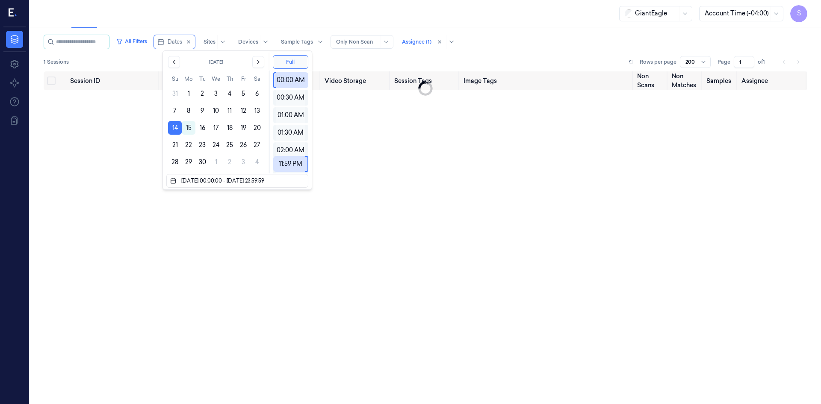
click at [519, 47] on div "All Filters Dates Sites Devices Sample Tags Alert Type Only Non Scan Assignee (…" at bounding box center [426, 42] width 764 height 15
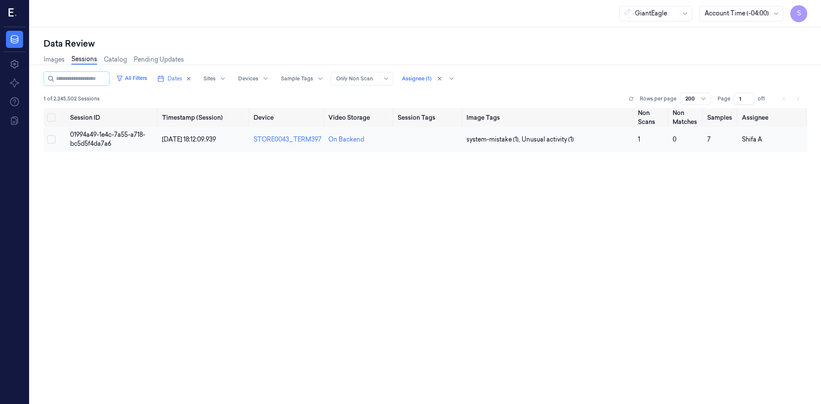
click at [114, 133] on span "01994a49-1e4c-7a55-a718-bc5d5f4da7a6" at bounding box center [107, 139] width 75 height 17
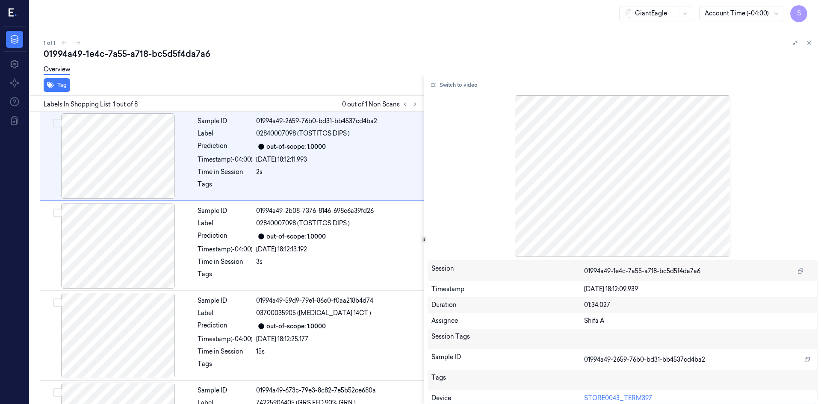
scroll to position [4, 0]
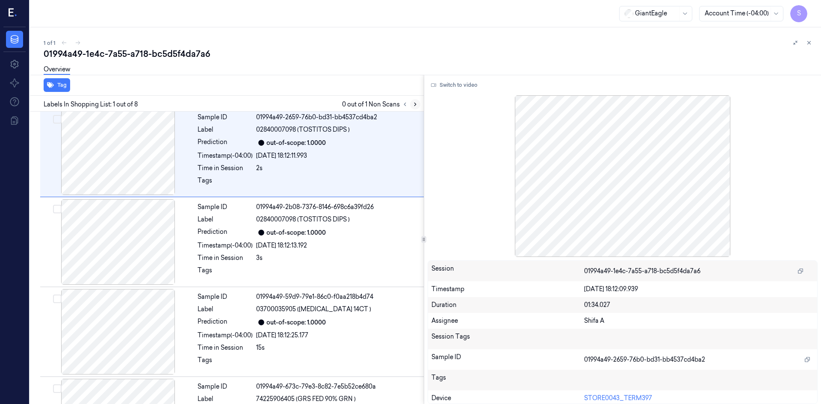
click at [416, 105] on icon at bounding box center [415, 104] width 6 height 6
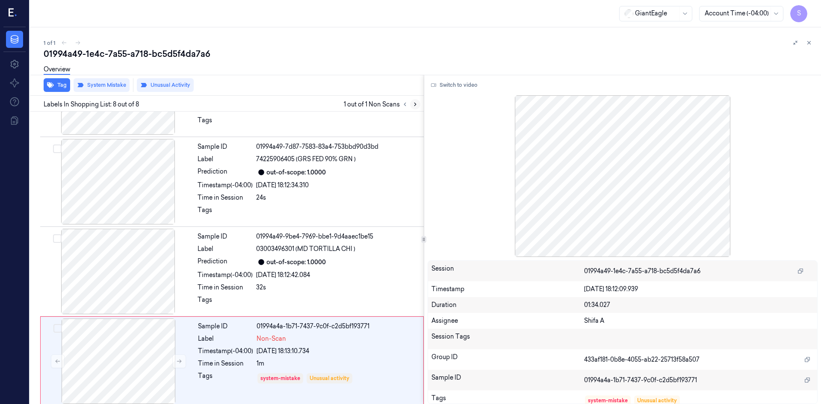
scroll to position [429, 0]
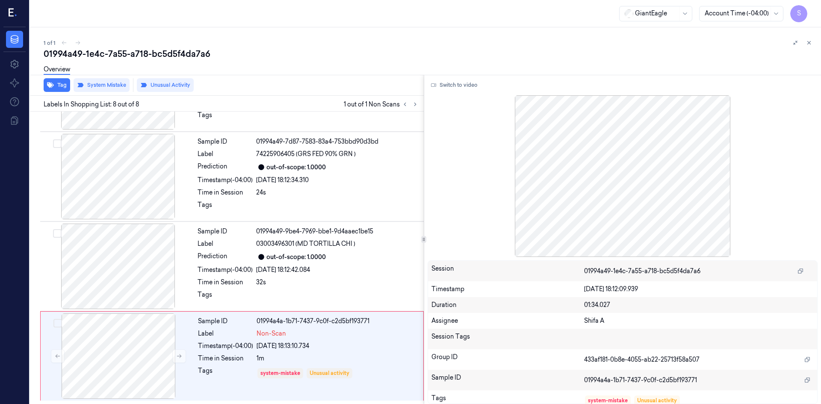
click at [118, 51] on div "01994a49-1e4c-7a55-a718-bc5d5f4da7a6" at bounding box center [429, 54] width 771 height 12
copy div "7a55"
click at [809, 43] on icon at bounding box center [809, 43] width 6 height 6
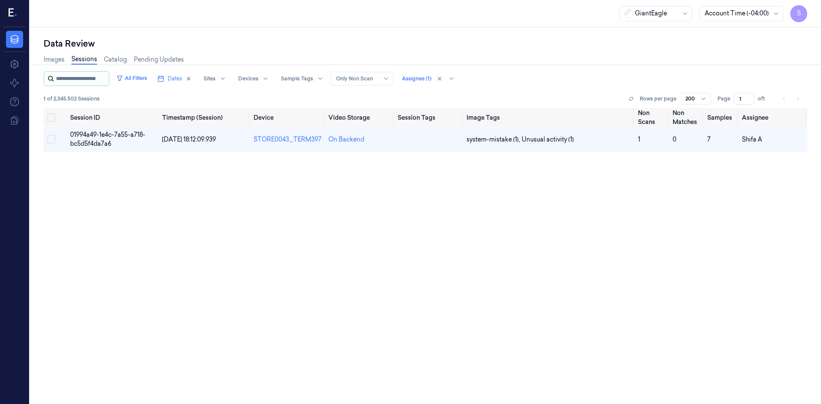
click at [94, 77] on input "string" at bounding box center [81, 79] width 51 height 14
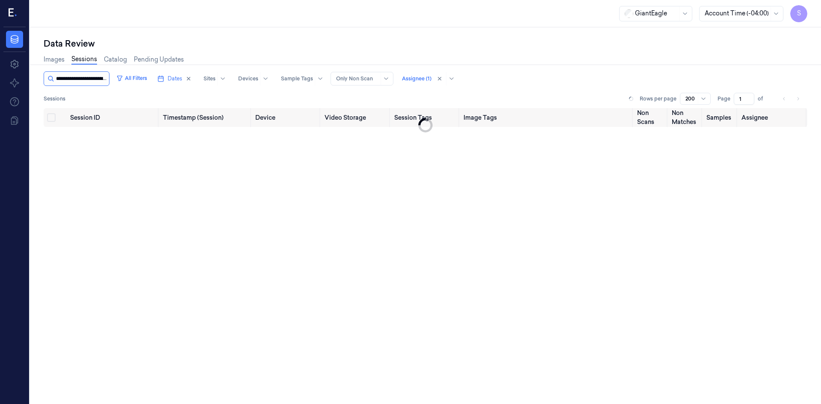
scroll to position [0, 39]
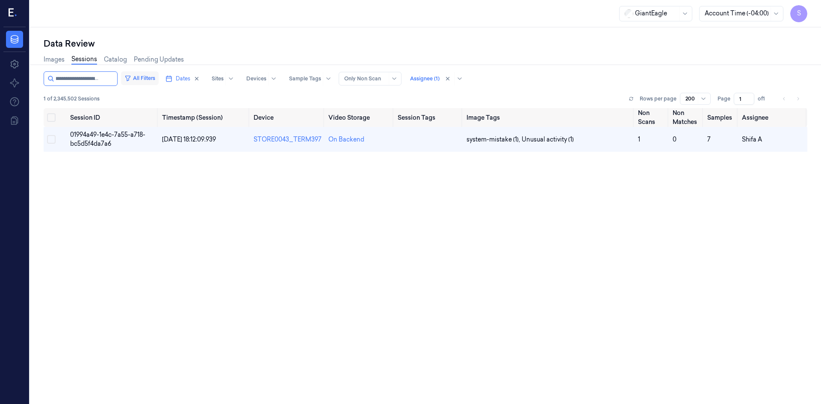
type input "**********"
click at [144, 78] on button "All Filters" at bounding box center [140, 78] width 38 height 14
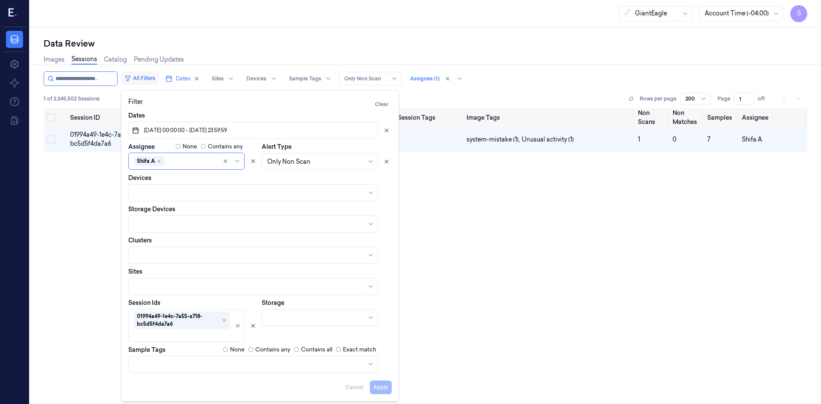
scroll to position [0, 0]
click at [327, 164] on div at bounding box center [315, 161] width 96 height 9
click at [326, 181] on div "Only Non Scan" at bounding box center [319, 181] width 105 height 9
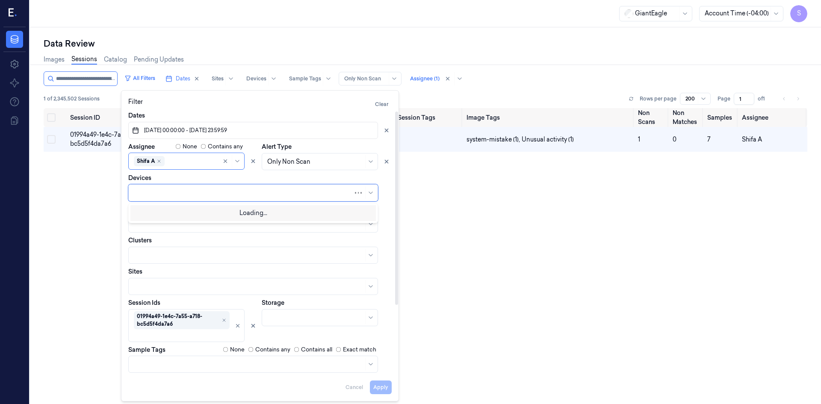
click at [267, 196] on div at bounding box center [243, 193] width 219 height 9
click at [280, 193] on div at bounding box center [243, 193] width 219 height 9
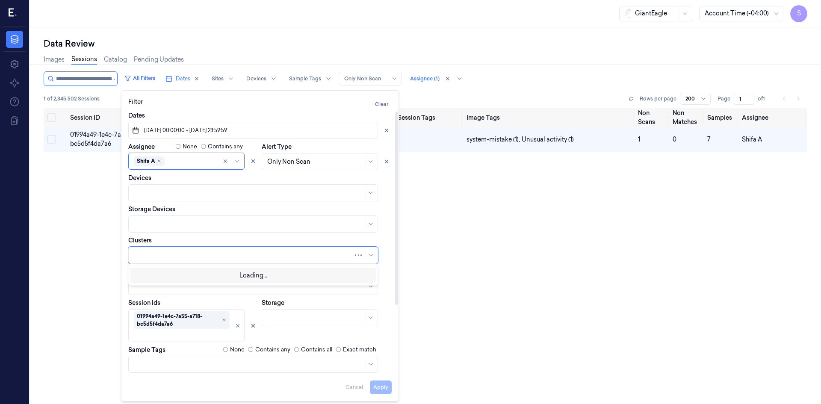
click at [244, 257] on div at bounding box center [243, 255] width 219 height 9
drag, startPoint x: 95, startPoint y: 244, endPoint x: 119, endPoint y: 256, distance: 26.0
click at [97, 244] on div "Session ID Timestamp (Session) Device Video Storage Session Tags Image Tags Non…" at bounding box center [426, 274] width 764 height 333
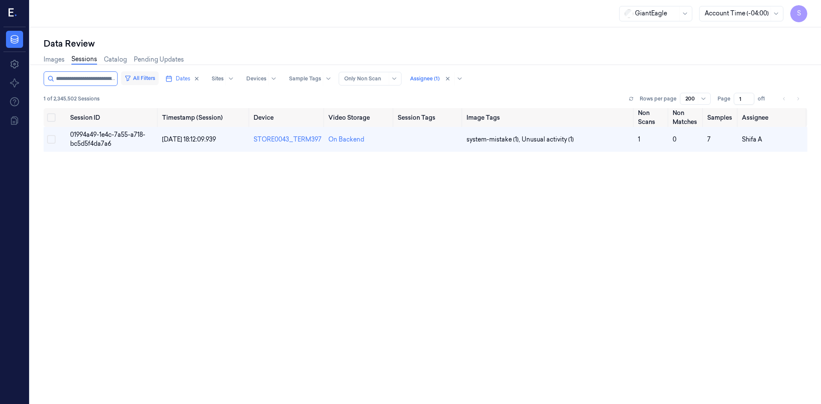
click at [150, 76] on button "All Filters" at bounding box center [140, 78] width 38 height 14
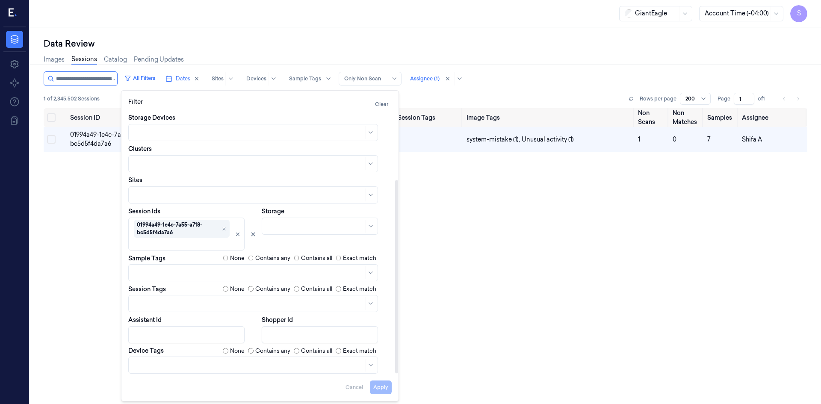
scroll to position [93, 0]
click at [217, 78] on div at bounding box center [218, 79] width 12 height 8
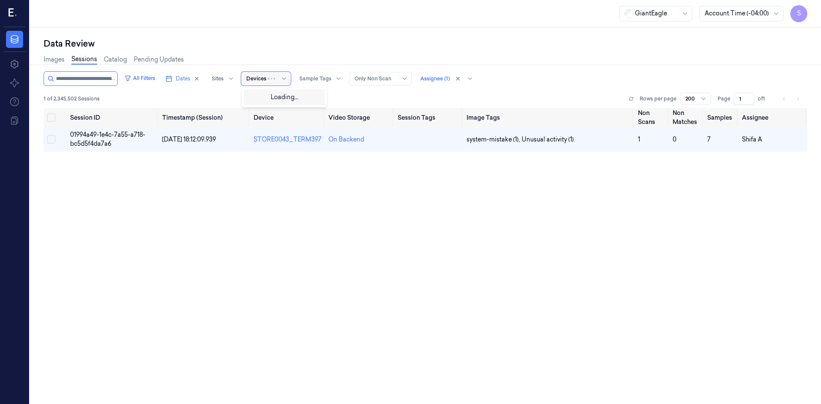
click at [277, 75] on div at bounding box center [278, 79] width 21 height 14
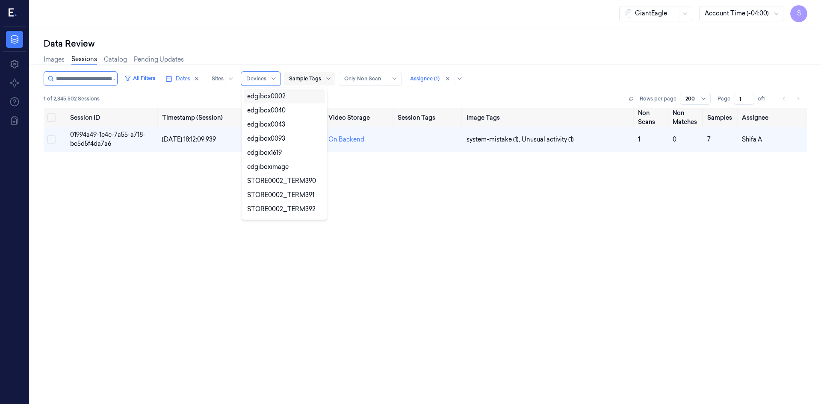
click at [311, 74] on div "Sample Tags" at bounding box center [305, 79] width 32 height 14
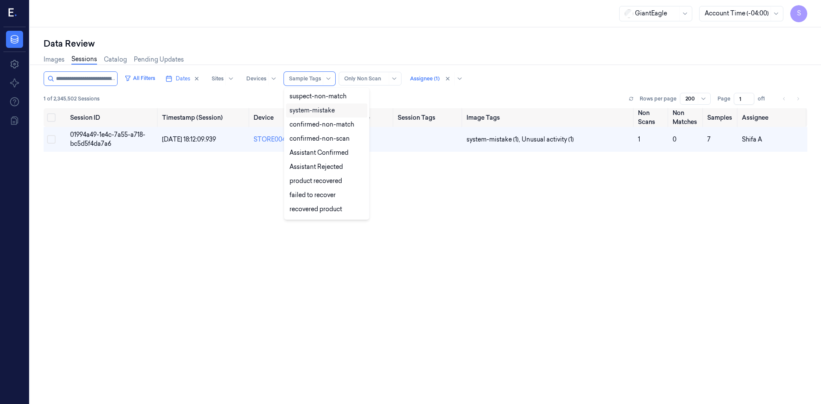
click at [699, 204] on div "Session ID Timestamp (Session) Device Video Storage Session Tags Image Tags Non…" at bounding box center [426, 274] width 764 height 333
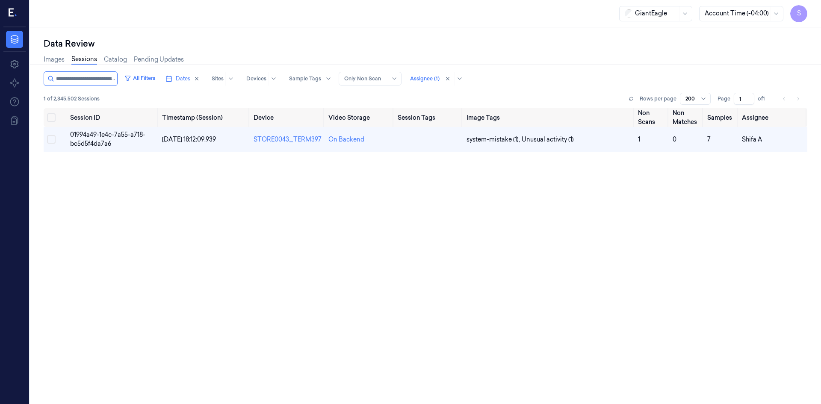
click at [14, 9] on icon at bounding box center [13, 13] width 9 height 13
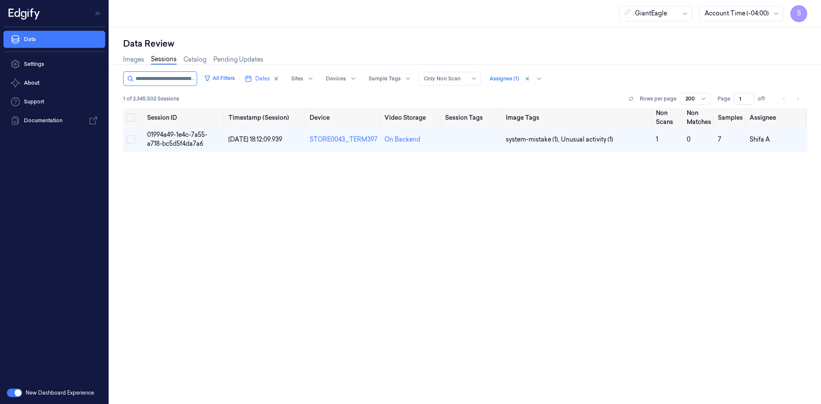
click at [13, 393] on button "button" at bounding box center [14, 393] width 15 height 9
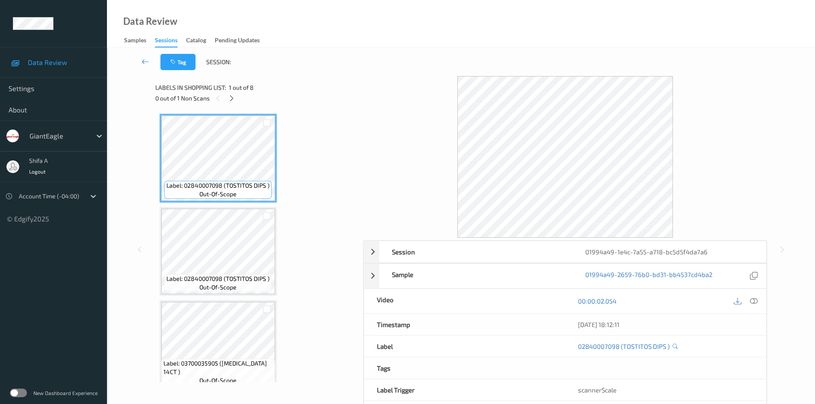
click at [18, 397] on label at bounding box center [18, 393] width 17 height 9
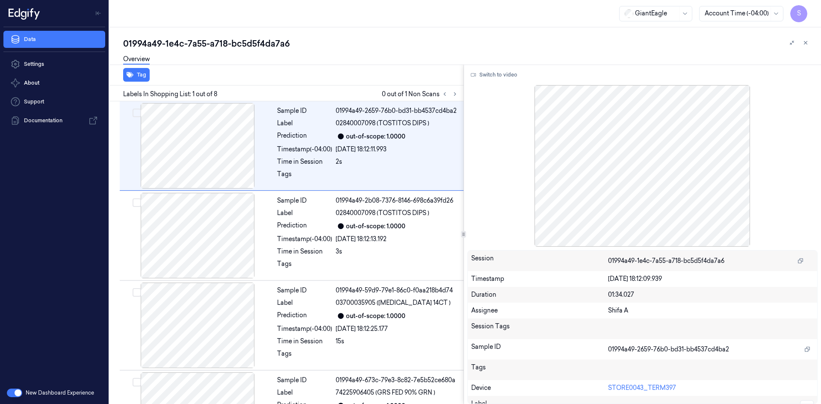
drag, startPoint x: 804, startPoint y: 44, endPoint x: 431, endPoint y: 108, distance: 378.0
click at [804, 44] on icon at bounding box center [806, 43] width 6 height 6
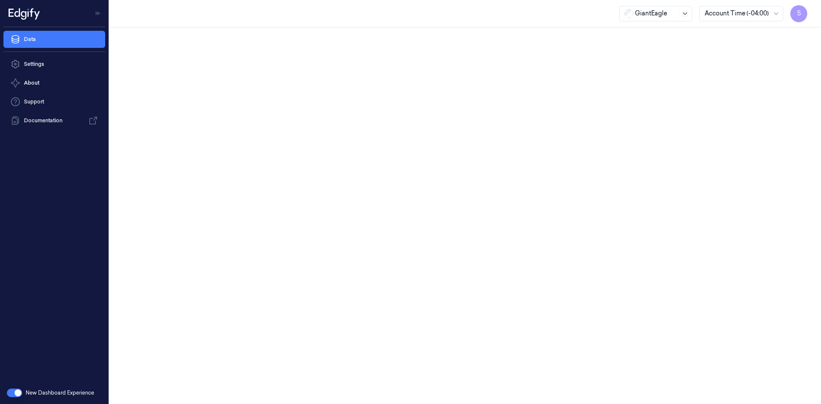
click at [683, 15] on icon at bounding box center [685, 13] width 7 height 7
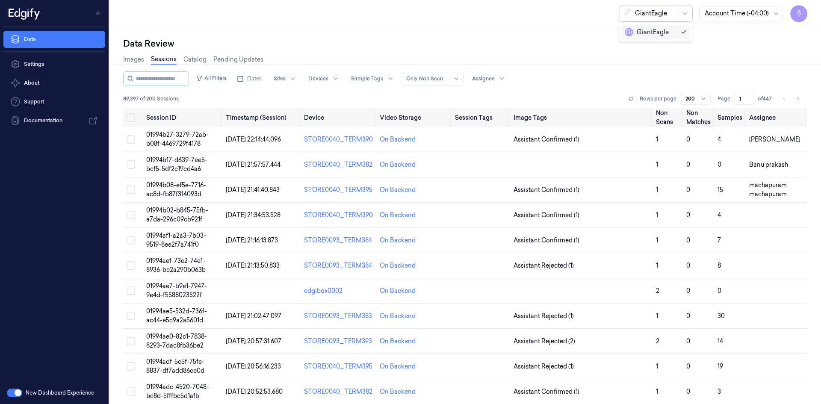
click at [727, 47] on div "Data Review" at bounding box center [465, 44] width 685 height 12
click at [489, 78] on div at bounding box center [483, 79] width 23 height 8
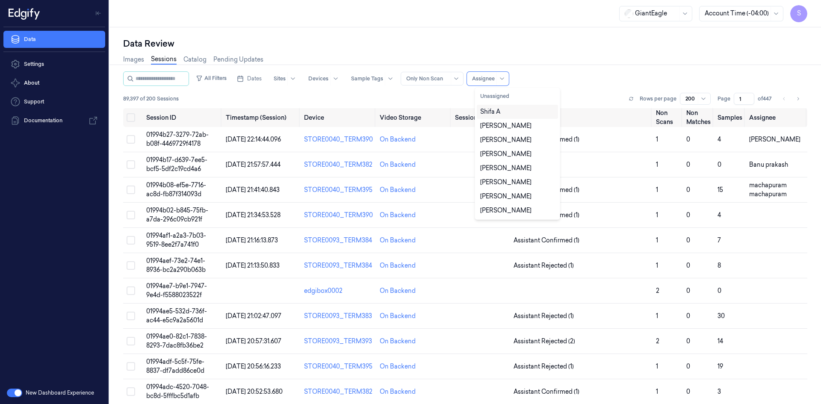
click at [511, 112] on div "Shifa A" at bounding box center [517, 111] width 74 height 9
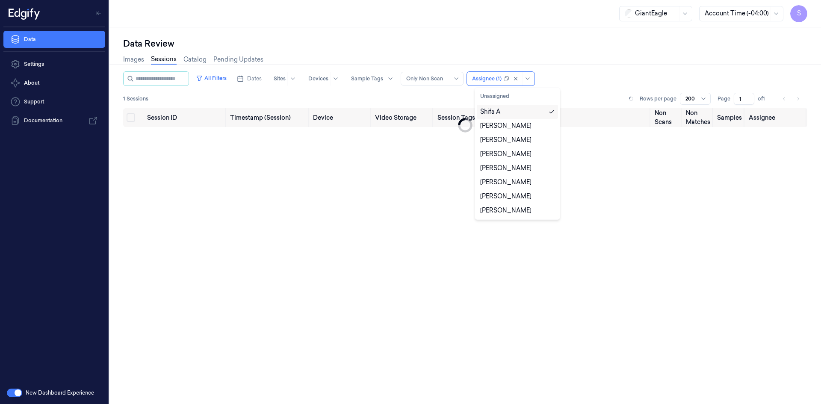
click at [587, 71] on div "All Filters Dates Sites Devices Sample Tags Alert Type Only Non Scan option Shi…" at bounding box center [465, 78] width 685 height 15
